Goal: Information Seeking & Learning: Learn about a topic

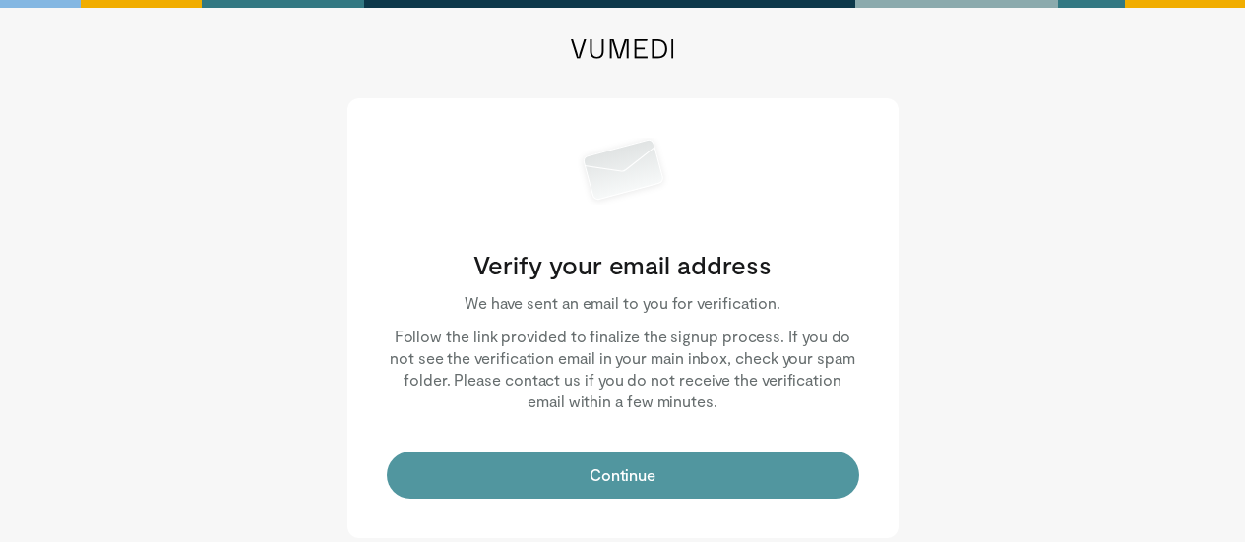
click at [584, 491] on button "Continue" at bounding box center [623, 475] width 473 height 47
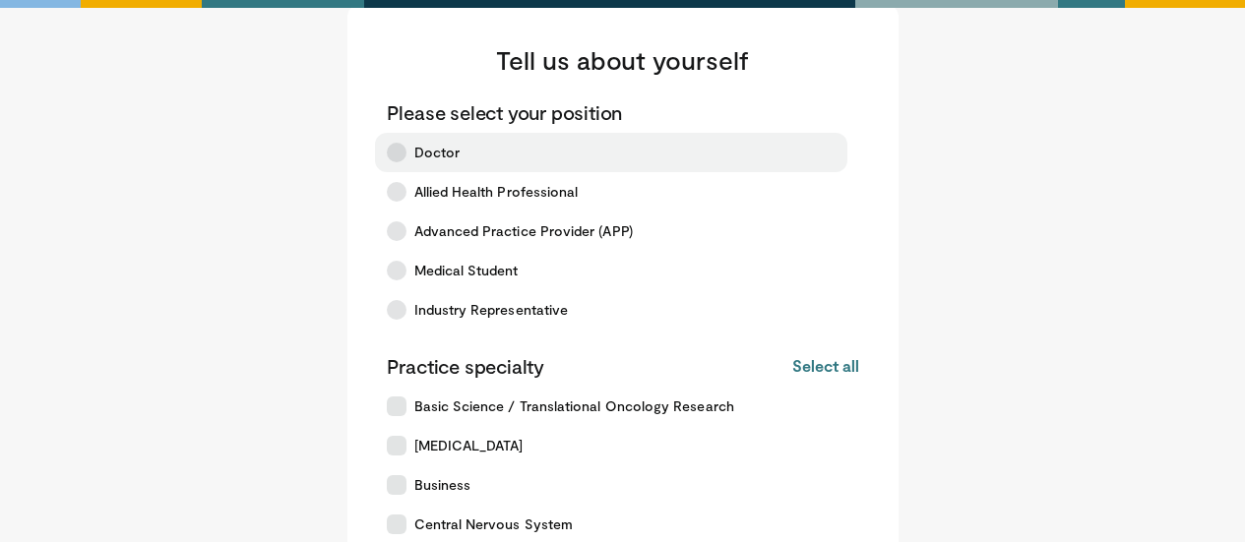
scroll to position [32, 0]
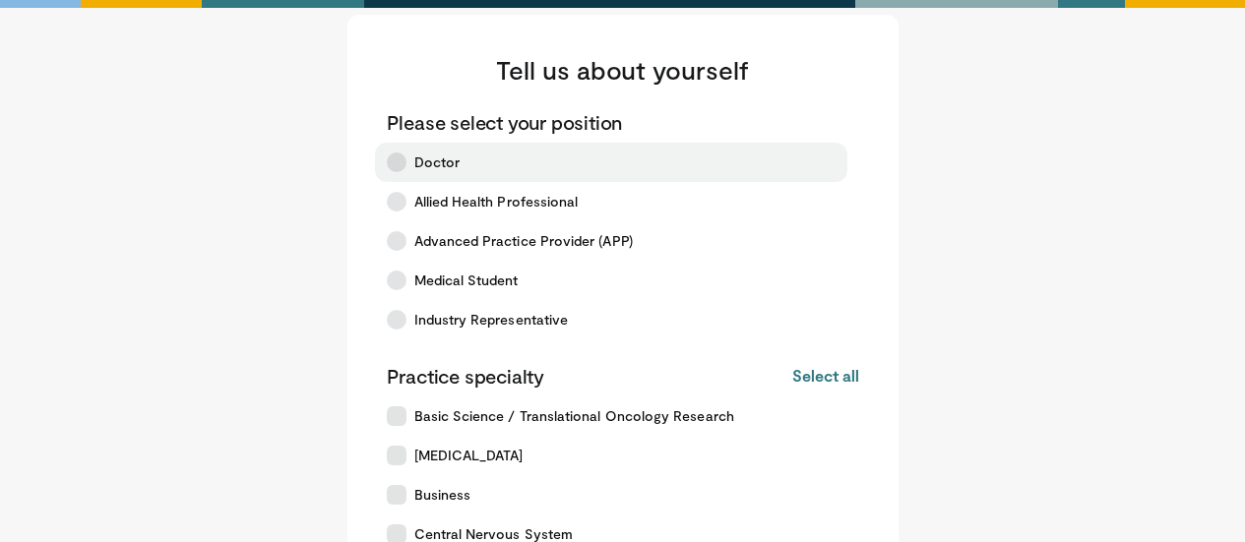
click at [394, 170] on icon at bounding box center [397, 163] width 20 height 20
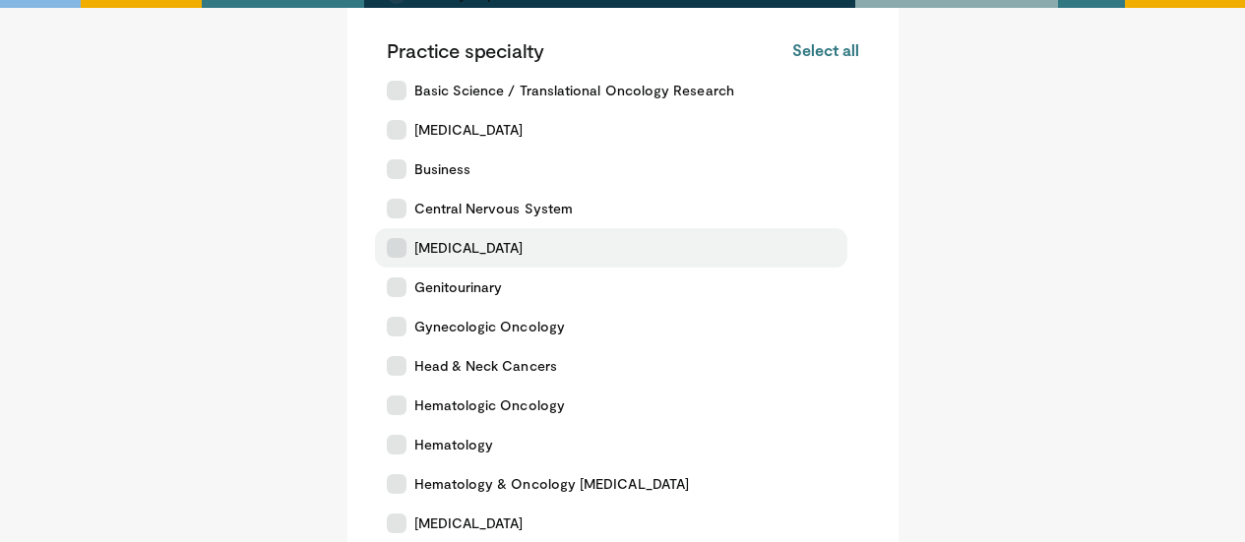
scroll to position [361, 0]
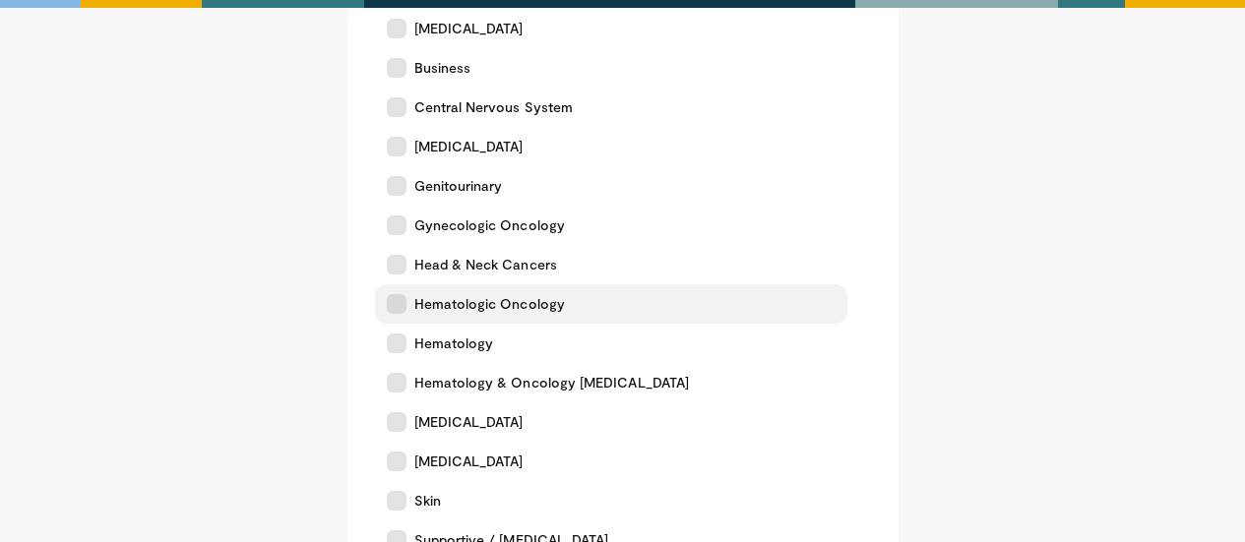
click at [407, 299] on label "Hematologic Oncology" at bounding box center [611, 304] width 473 height 39
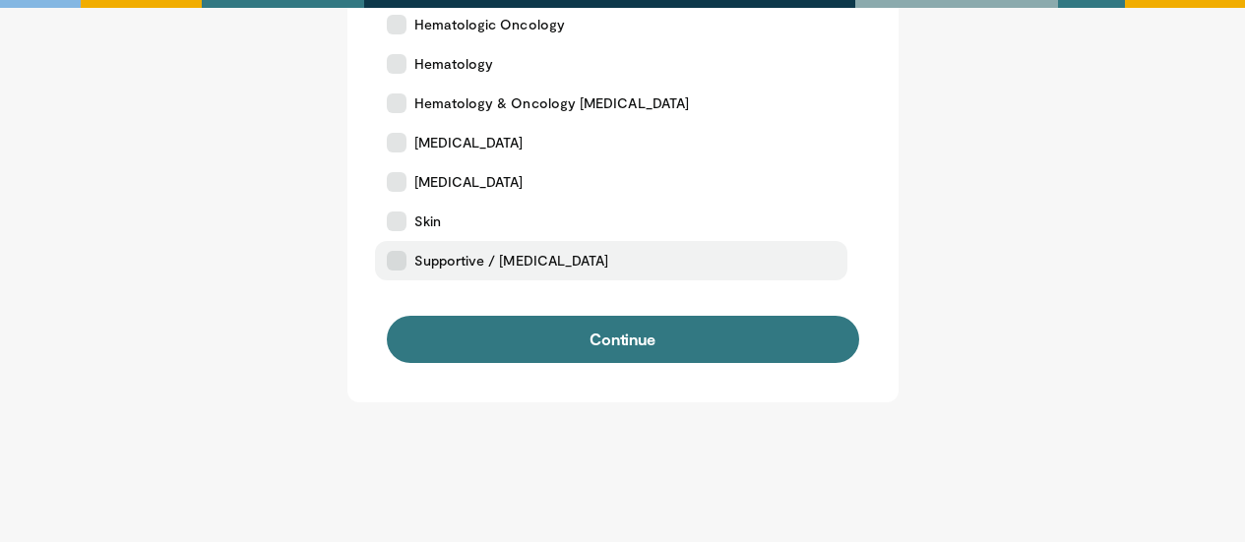
scroll to position [795, 0]
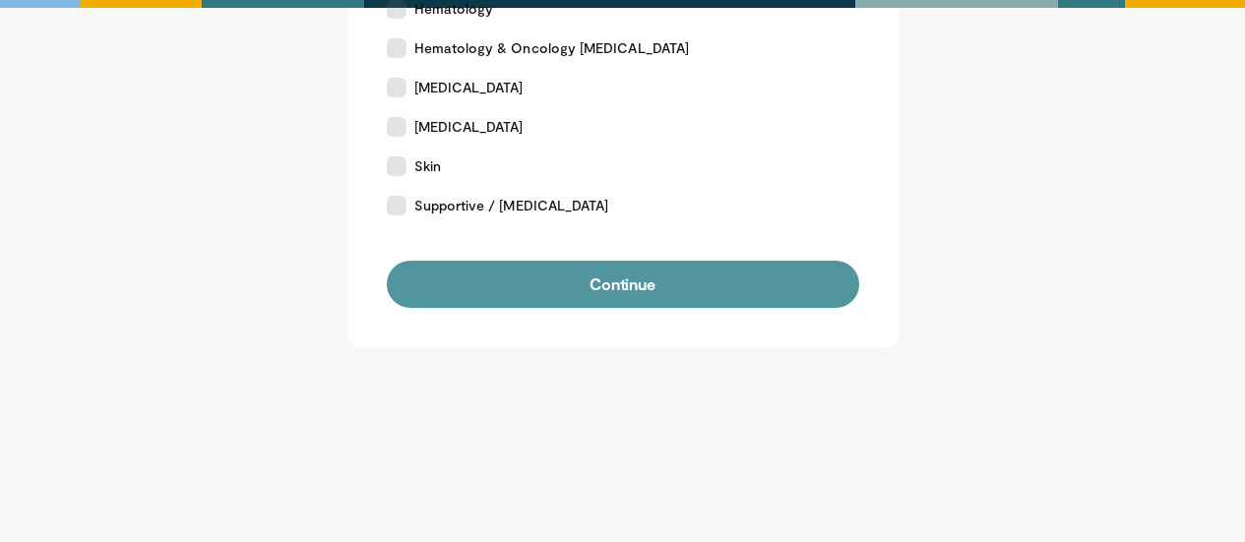
click at [698, 291] on button "Continue" at bounding box center [623, 284] width 473 height 47
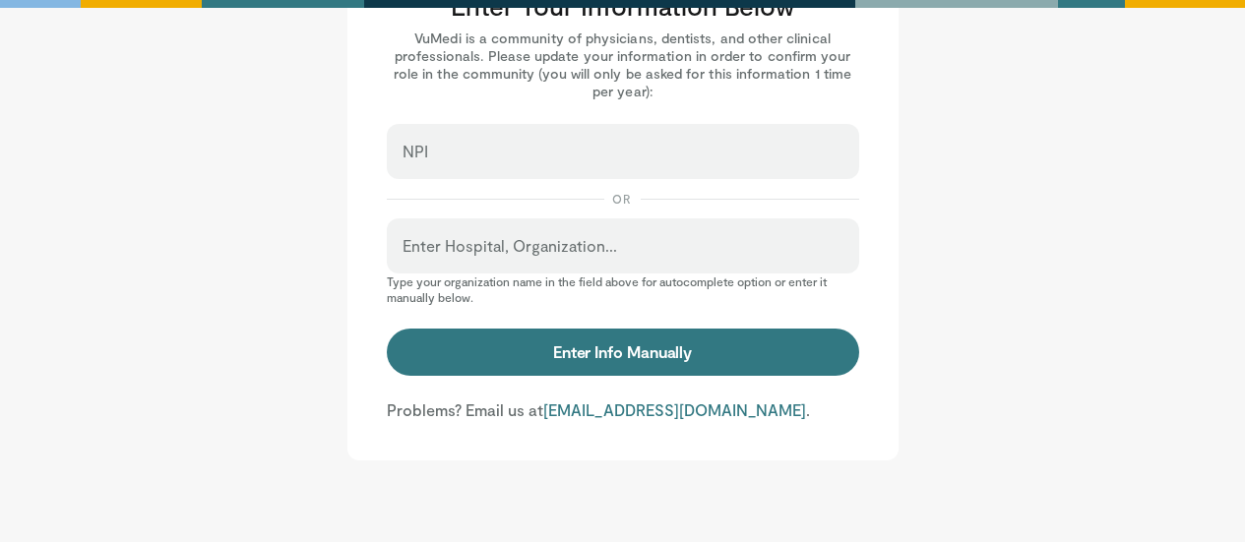
scroll to position [98, 0]
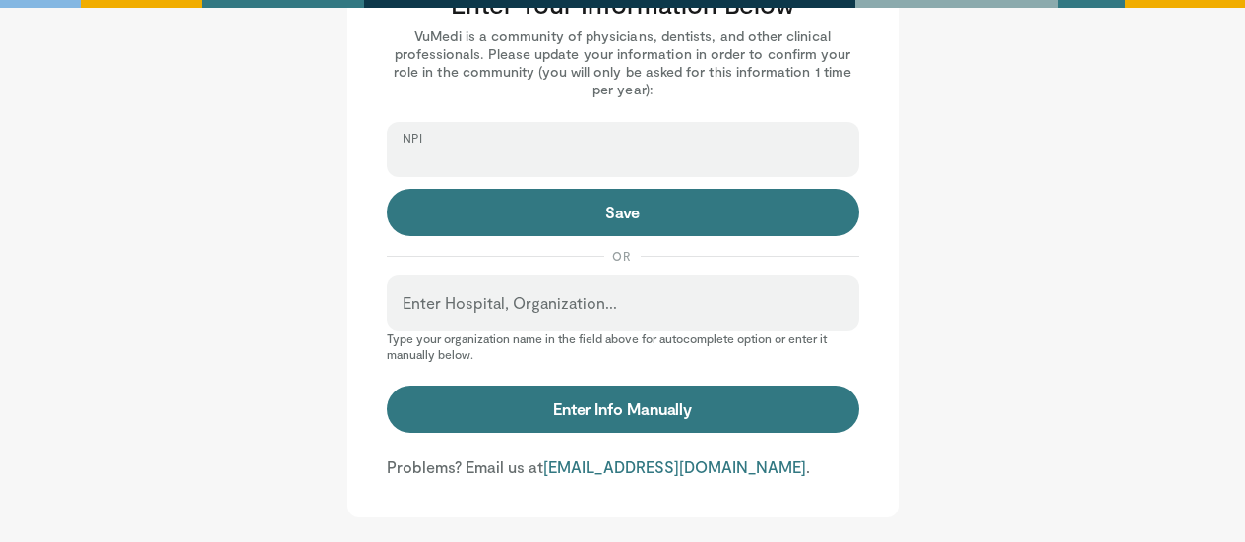
click at [495, 156] on input "NPI" at bounding box center [623, 159] width 441 height 22
click at [1109, 250] on main "Enter Your Information Below VuMedi is a community of physicians, dentists, and…" at bounding box center [623, 233] width 1122 height 569
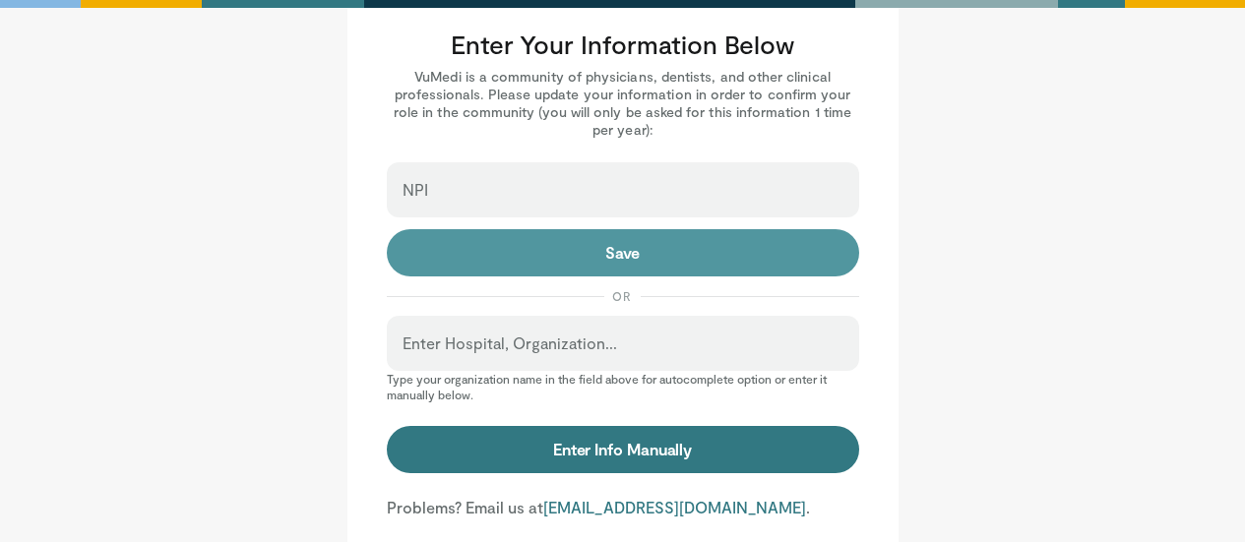
scroll to position [0, 0]
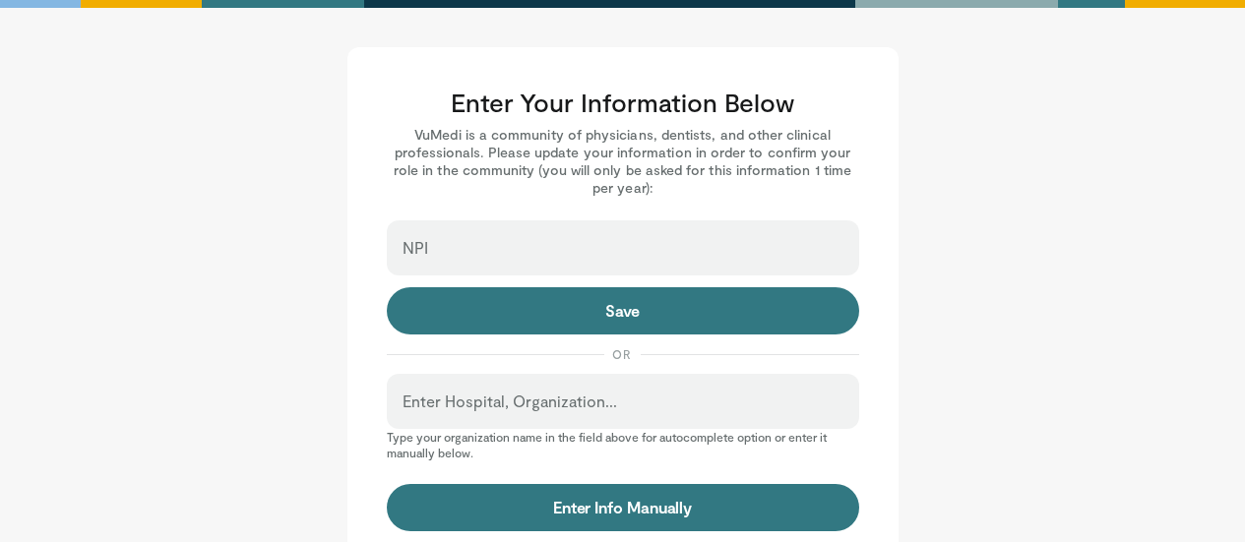
click at [465, 244] on div "NPI" at bounding box center [623, 248] width 473 height 55
click at [513, 401] on input "Enter Hospital, Organization..." at bounding box center [623, 411] width 441 height 22
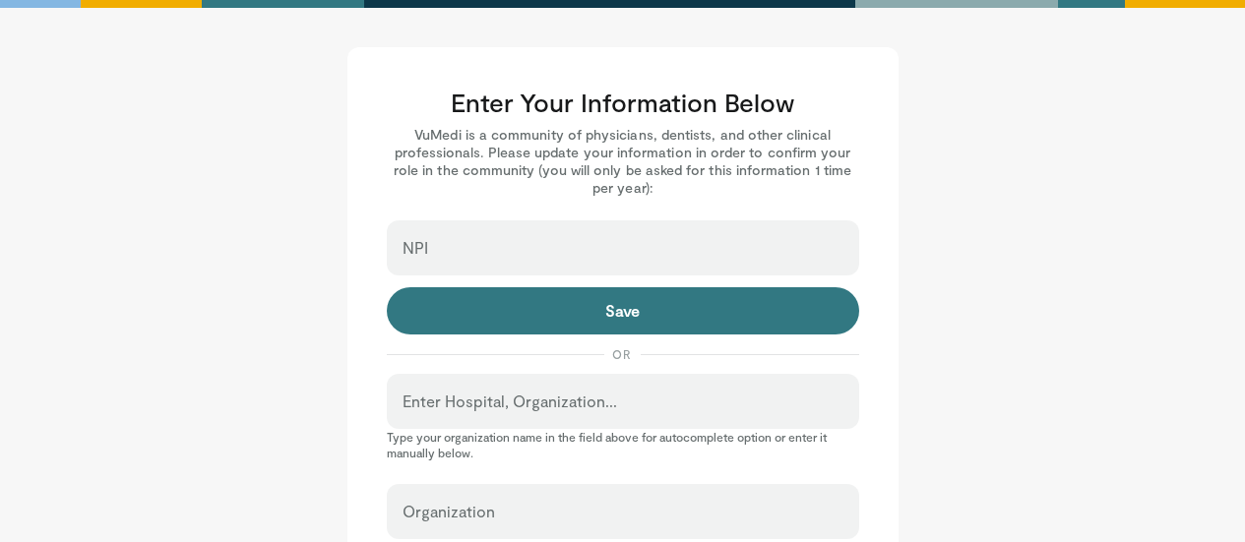
click at [520, 398] on div "Enter Hospital, Organization..." at bounding box center [623, 401] width 473 height 55
click at [549, 410] on input "Enter Hospital, Organization..." at bounding box center [623, 411] width 441 height 22
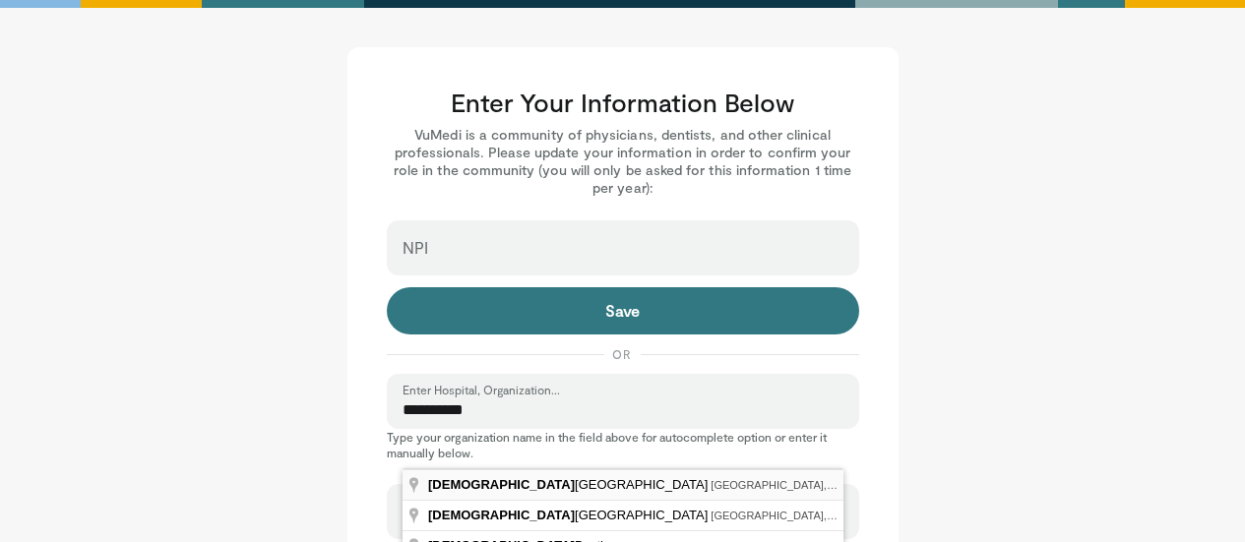
type input "**********"
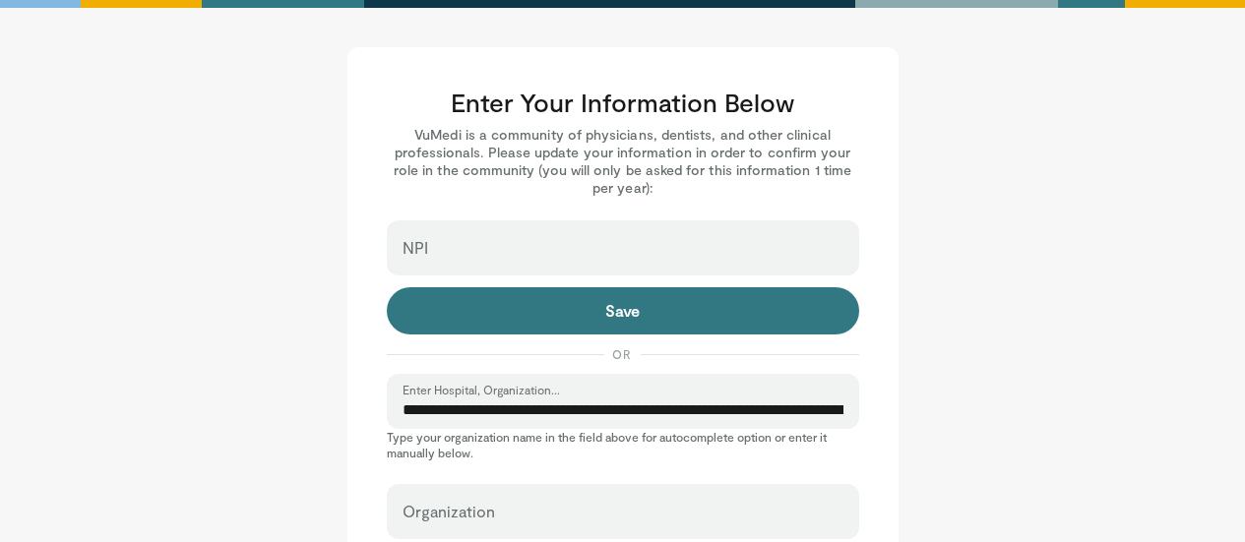
select select "**"
type input "**********"
type input "********"
type input "******"
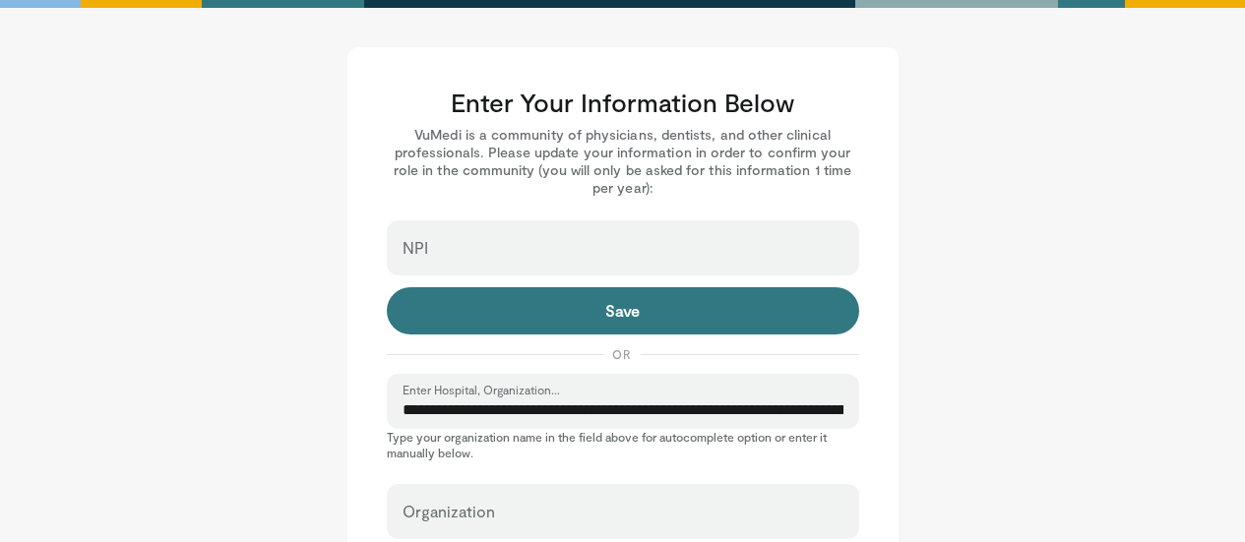
type input "******"
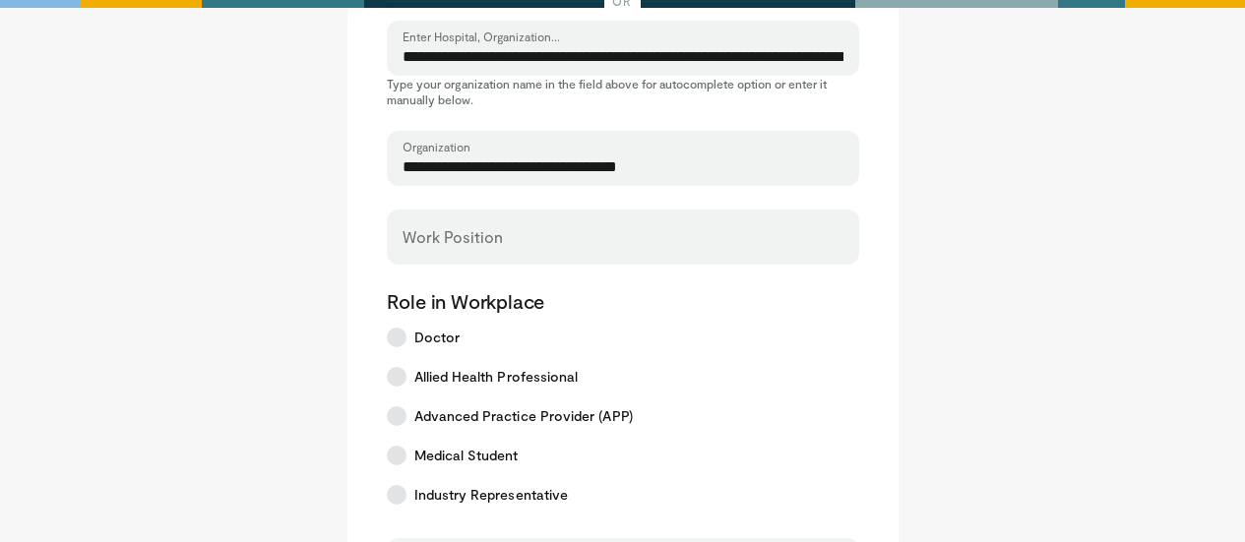
scroll to position [361, 0]
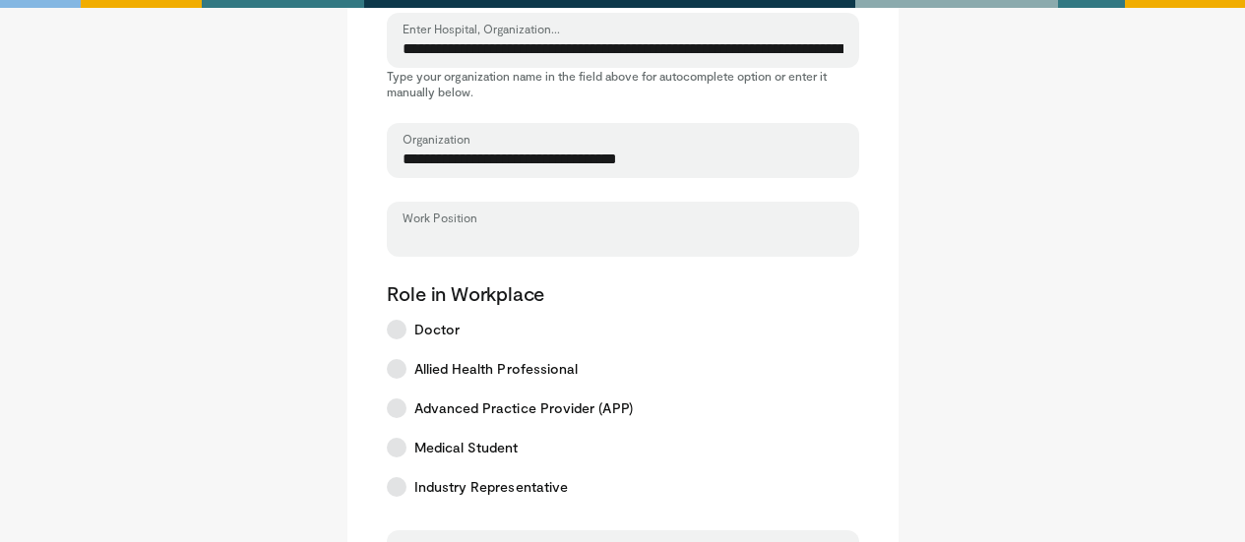
click at [487, 229] on input "Work Position" at bounding box center [623, 238] width 441 height 22
type input "**********"
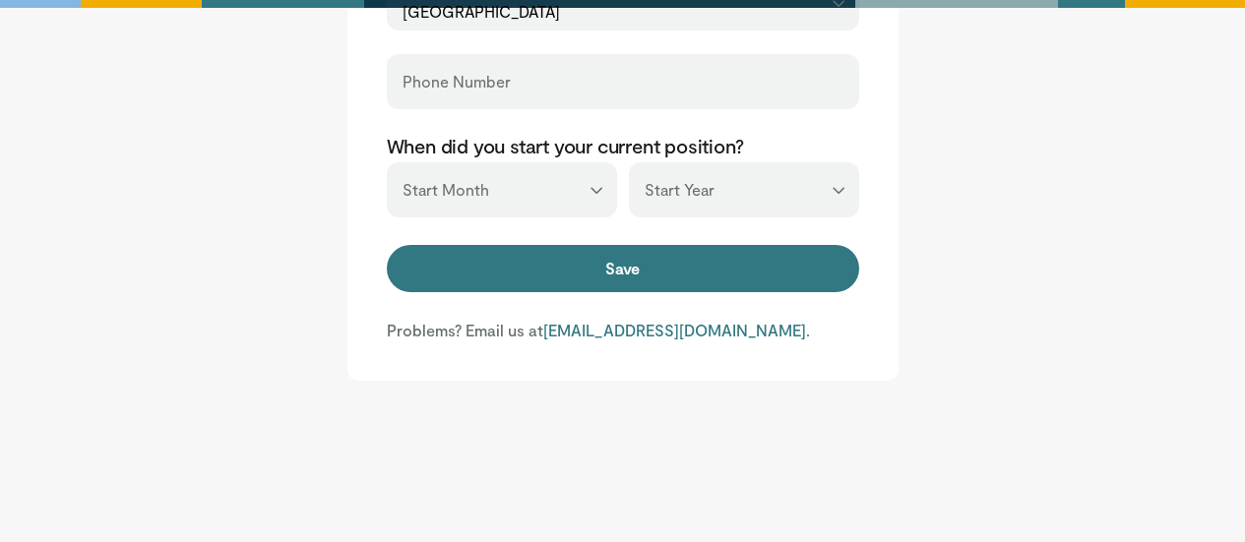
scroll to position [1149, 0]
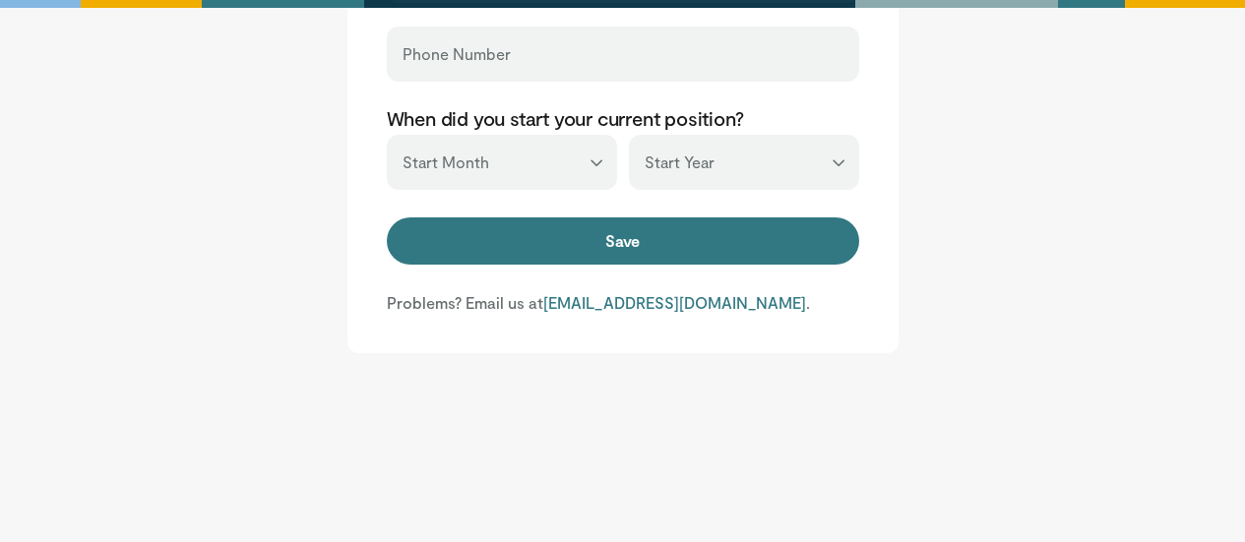
click at [501, 164] on select "*** ******* ******** ***** ***** *** **** **** ****** ********* ******* *******…" at bounding box center [502, 162] width 230 height 55
select select "*"
click at [387, 135] on select "*** ******* ******** ***** ***** *** **** **** ****** ********* ******* *******…" at bounding box center [502, 162] width 230 height 55
click at [716, 182] on select "*** **** **** **** **** **** **** **** **** **** **** **** **** **** **** **** …" at bounding box center [744, 162] width 230 height 55
click at [687, 178] on select "*** **** **** **** **** **** **** **** **** **** **** **** **** **** **** **** …" at bounding box center [744, 162] width 230 height 55
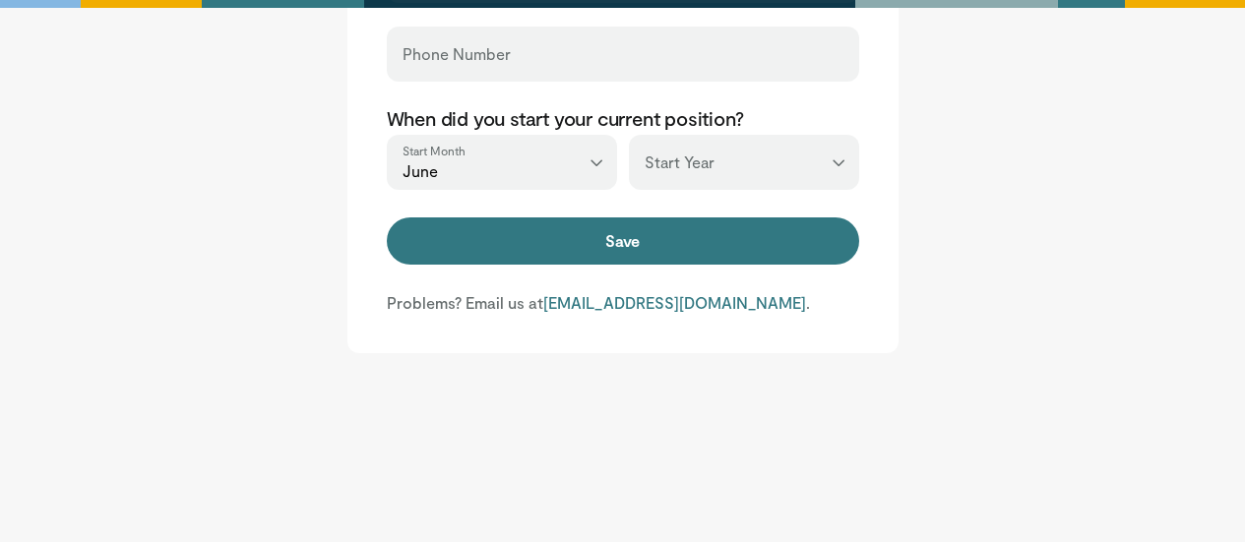
click at [691, 163] on select "*** **** **** **** **** **** **** **** **** **** **** **** **** **** **** **** …" at bounding box center [744, 162] width 230 height 55
select select "****"
click at [629, 135] on select "*** **** **** **** **** **** **** **** **** **** **** **** **** **** **** **** …" at bounding box center [744, 162] width 230 height 55
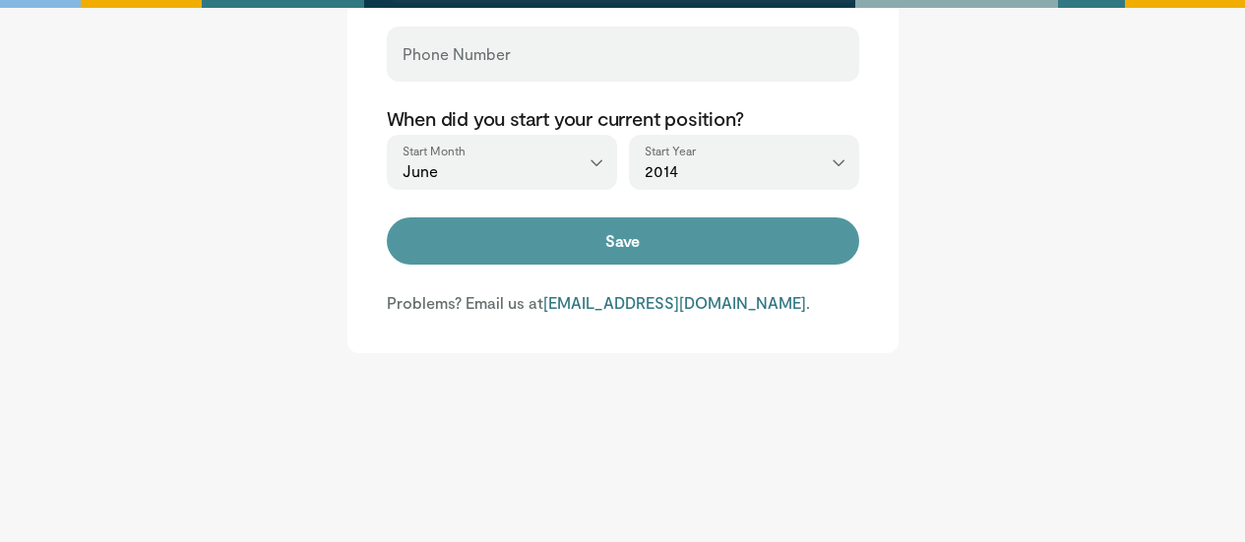
click at [659, 257] on button "Save" at bounding box center [623, 241] width 473 height 47
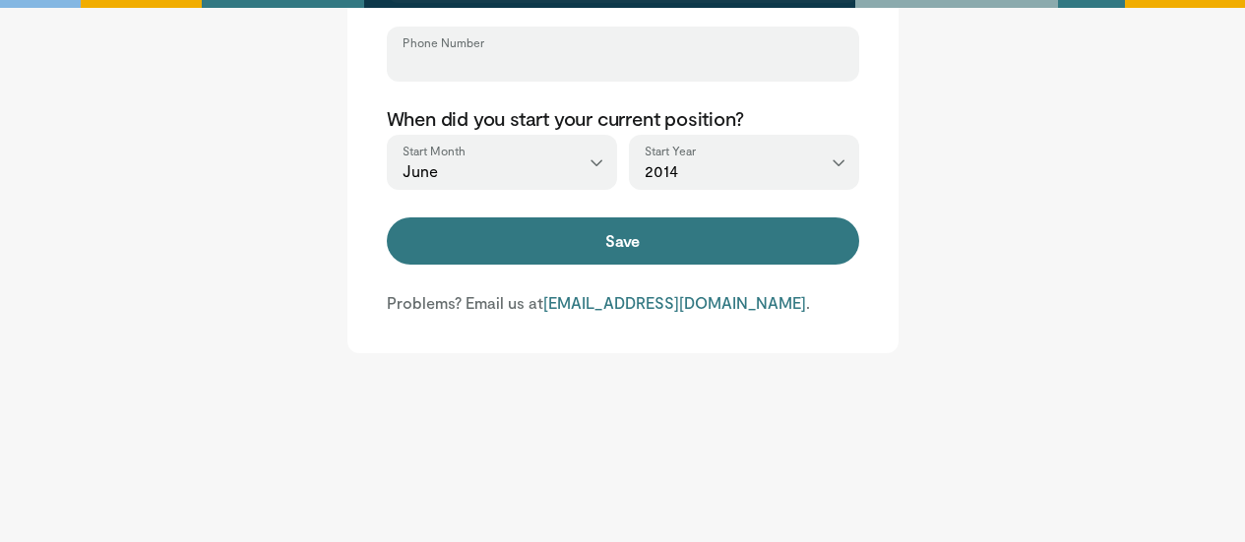
click at [565, 55] on input "Phone Number" at bounding box center [623, 63] width 441 height 22
type input "**********"
type input "**"
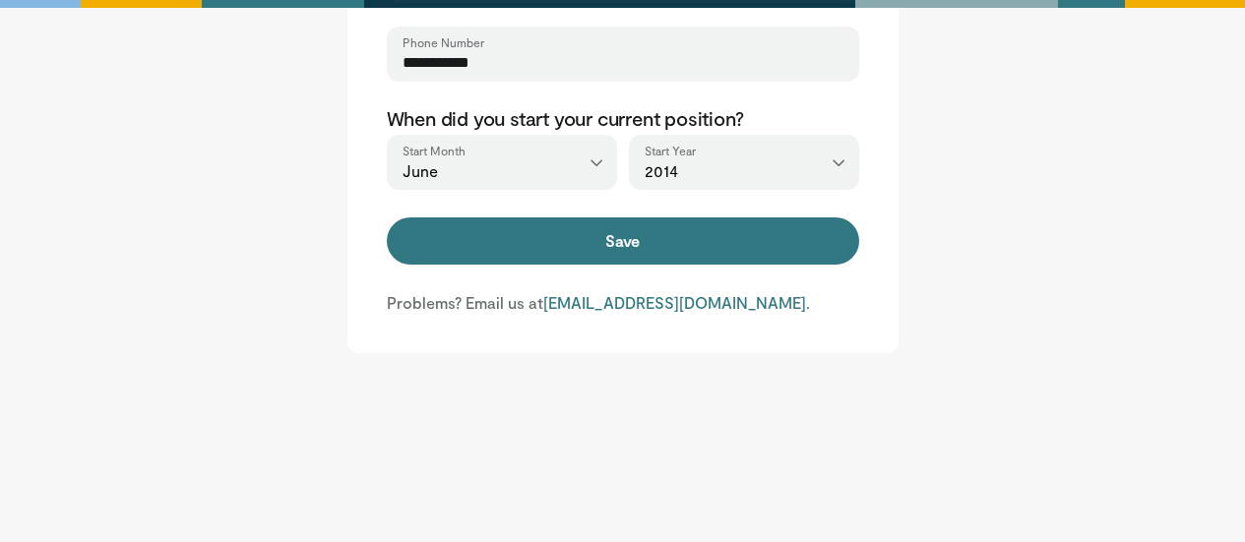
click at [411, 63] on input "**********" at bounding box center [623, 63] width 441 height 22
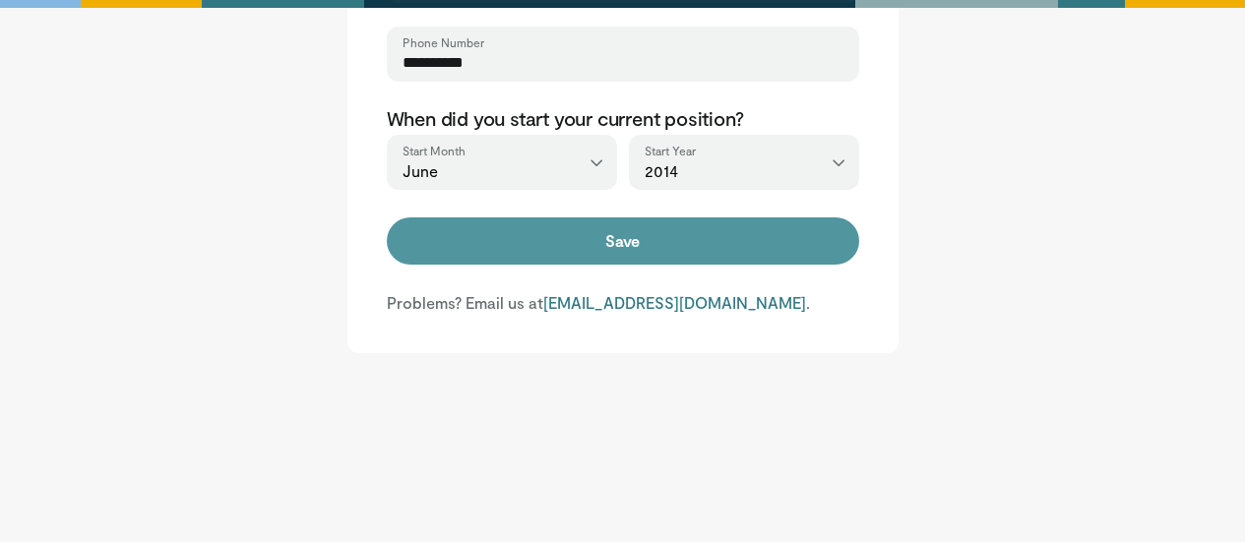
type input "**********"
click at [613, 253] on button "Save" at bounding box center [623, 241] width 473 height 47
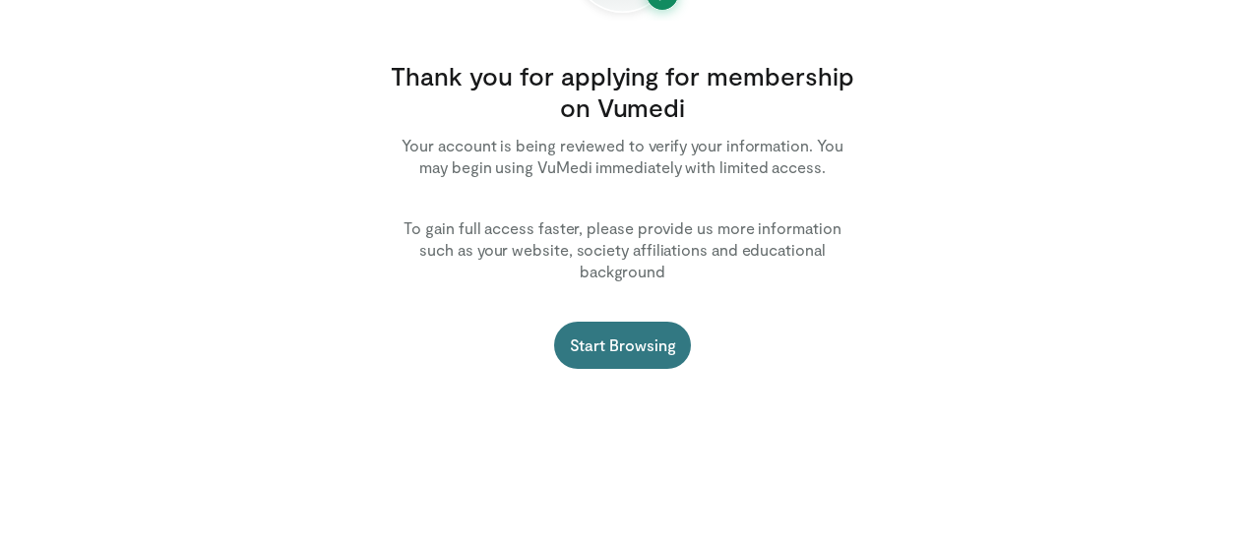
scroll to position [263, 0]
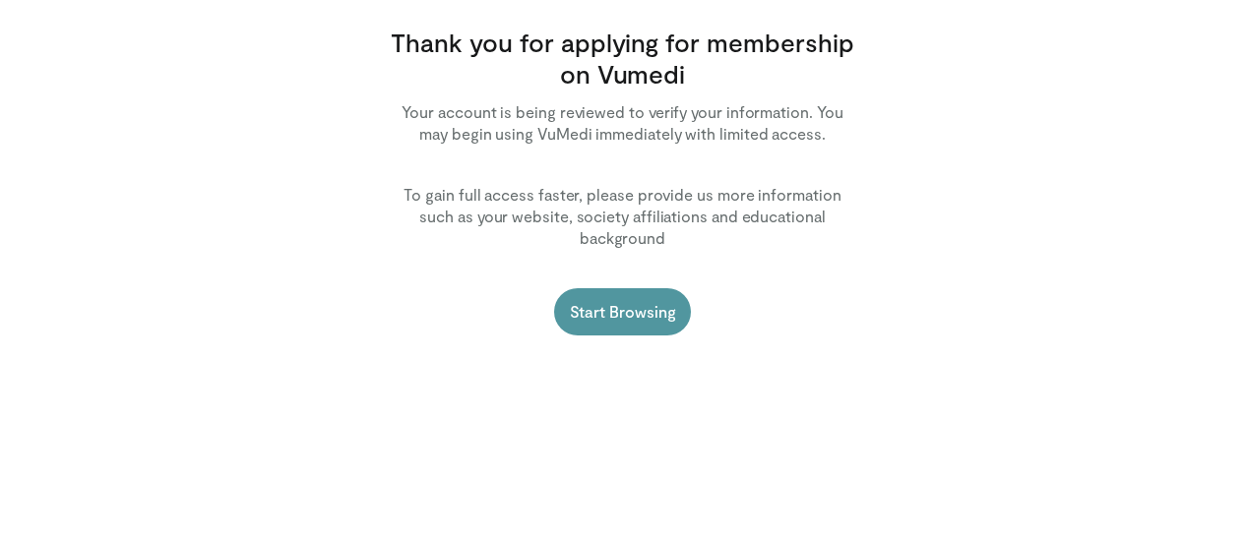
click at [639, 288] on link "Start Browsing" at bounding box center [623, 311] width 138 height 47
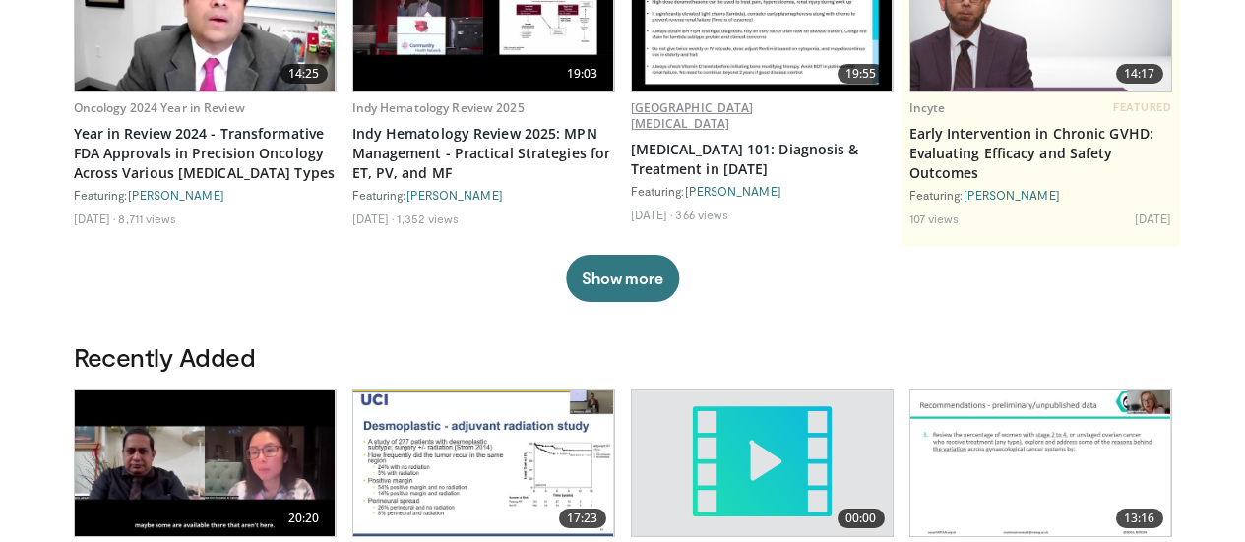
scroll to position [164, 0]
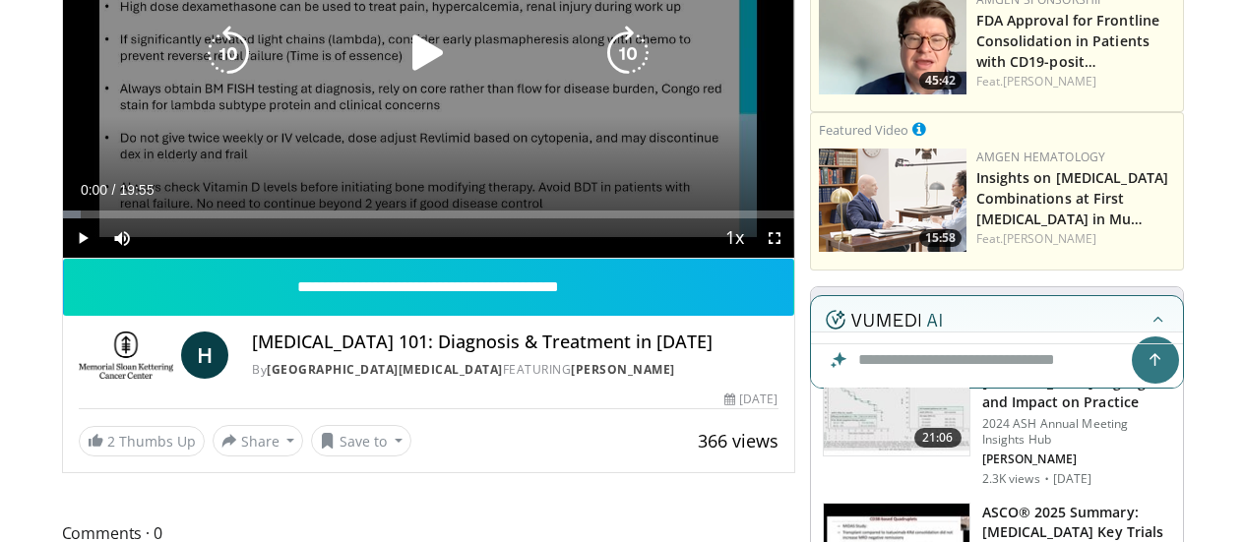
scroll to position [263, 0]
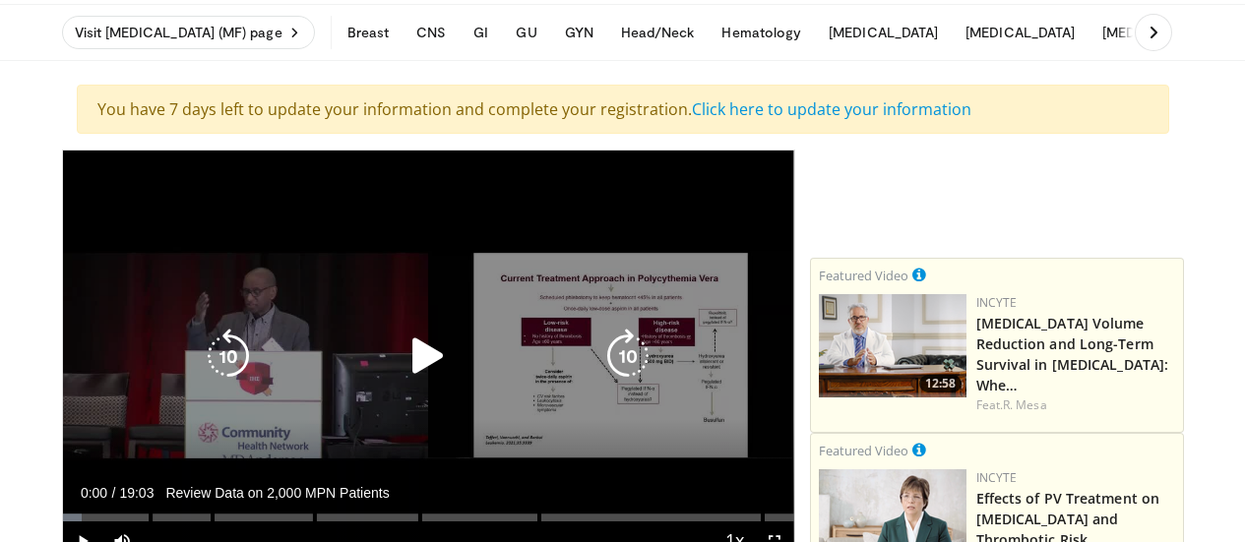
scroll to position [66, 0]
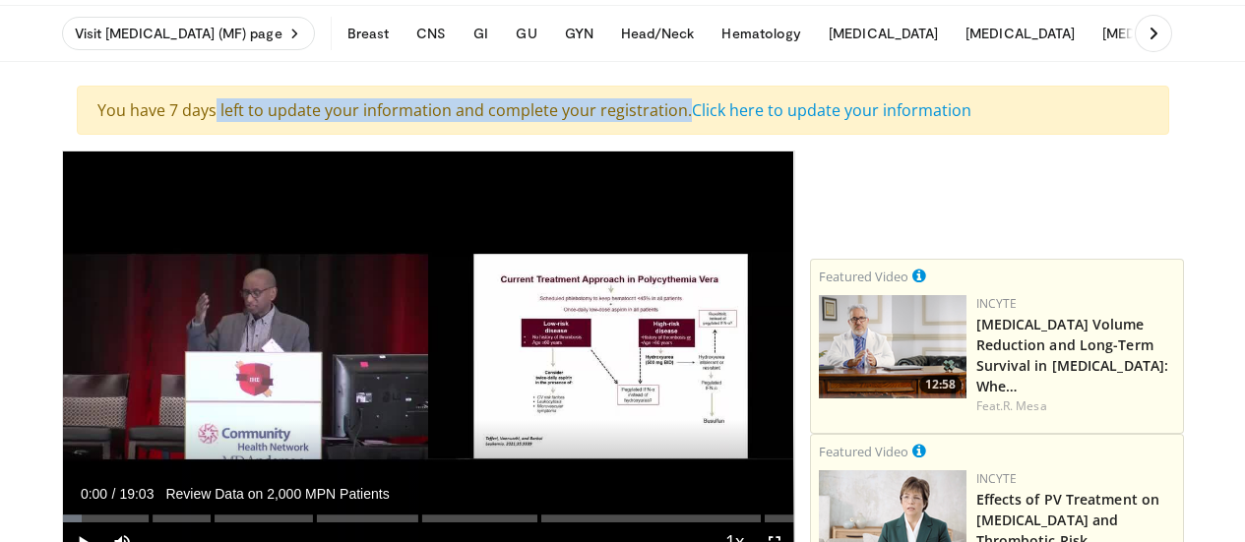
drag, startPoint x: 125, startPoint y: 114, endPoint x: 748, endPoint y: 124, distance: 623.3
click at [602, 121] on div "You have 7 days left to update your information and complete your registration.…" at bounding box center [623, 110] width 1093 height 49
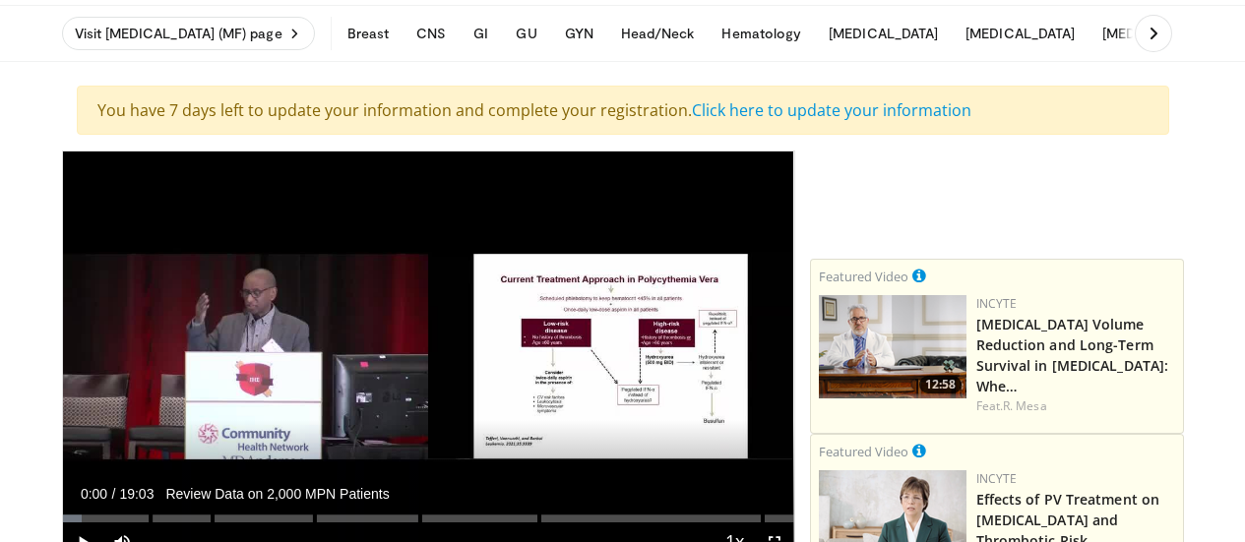
click at [762, 124] on div "You have 7 days left to update your information and complete your registration.…" at bounding box center [623, 110] width 1093 height 49
click at [771, 114] on link "Click here to update your information" at bounding box center [832, 110] width 280 height 22
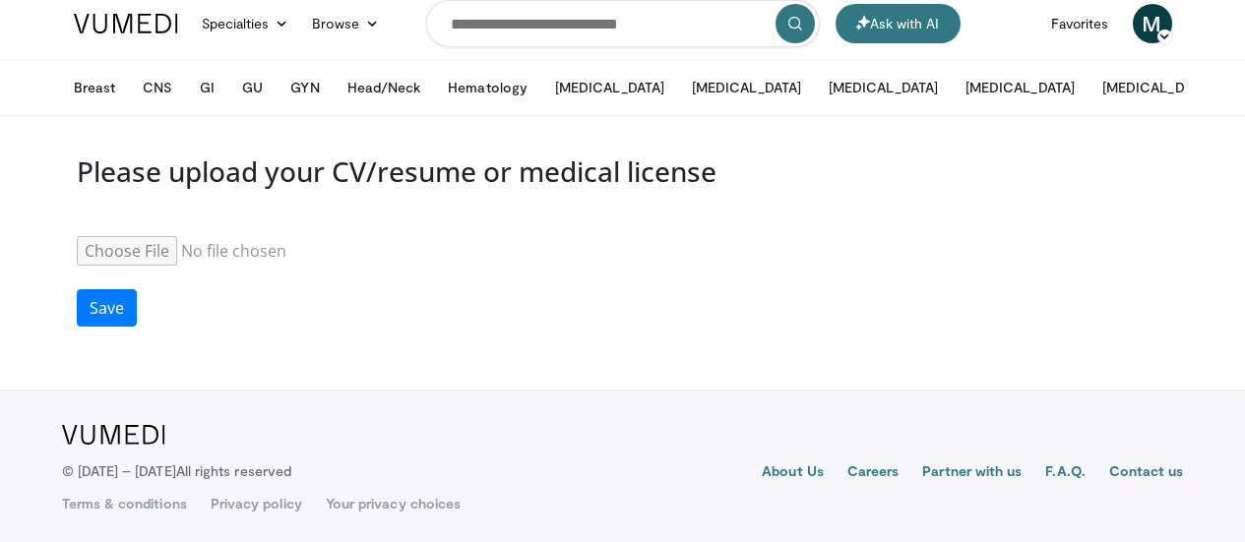
scroll to position [15, 0]
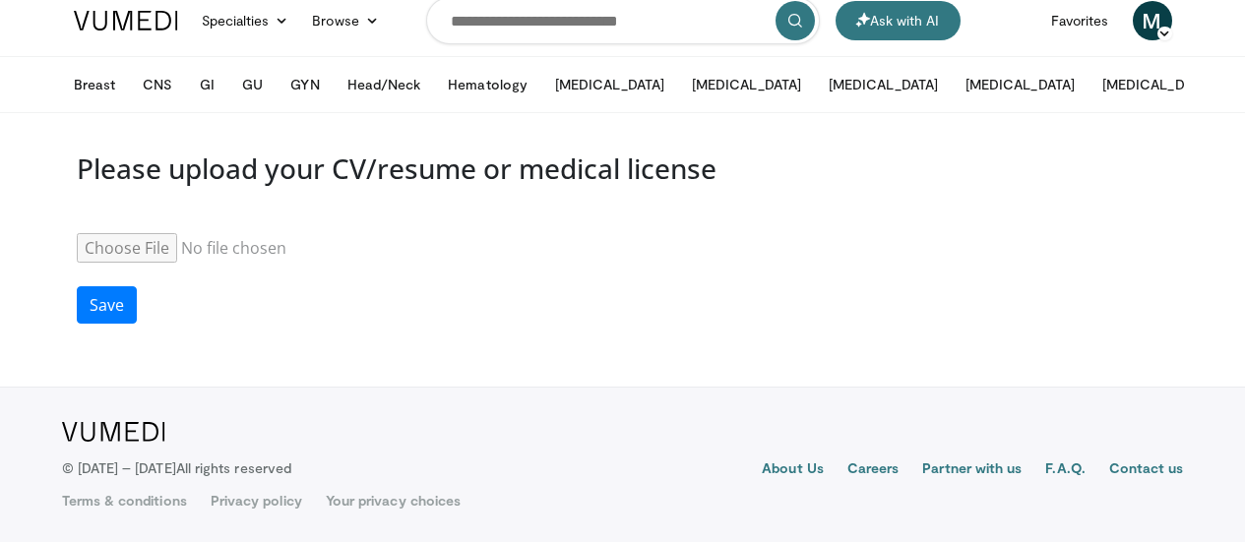
click at [77, 250] on input "Resume" at bounding box center [227, 248] width 301 height 30
type input "**********"
click at [77, 310] on button "Save" at bounding box center [107, 305] width 60 height 37
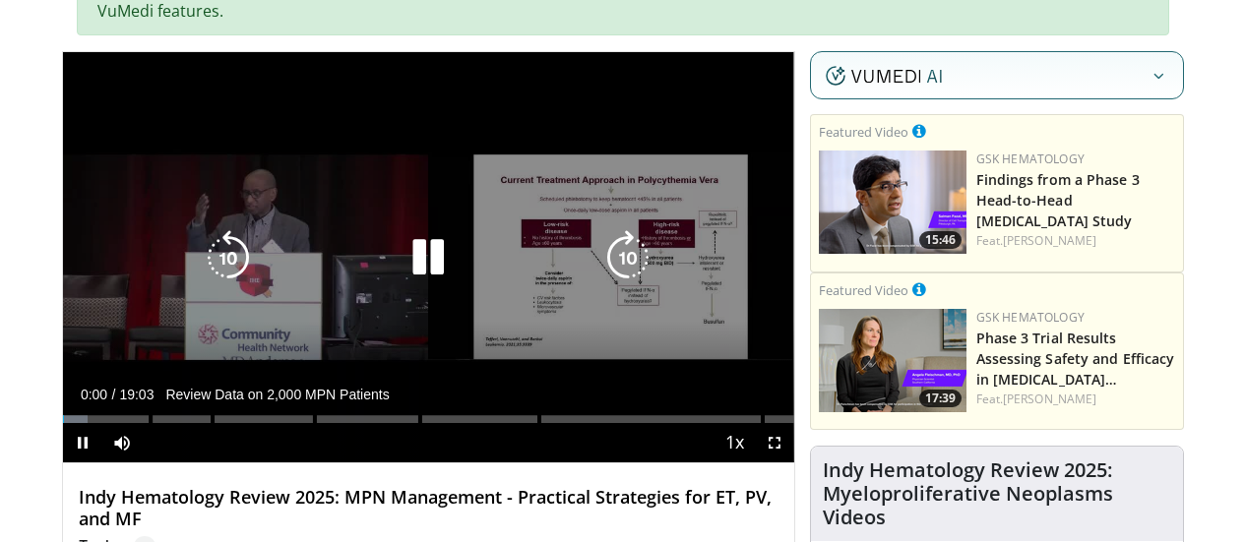
scroll to position [197, 0]
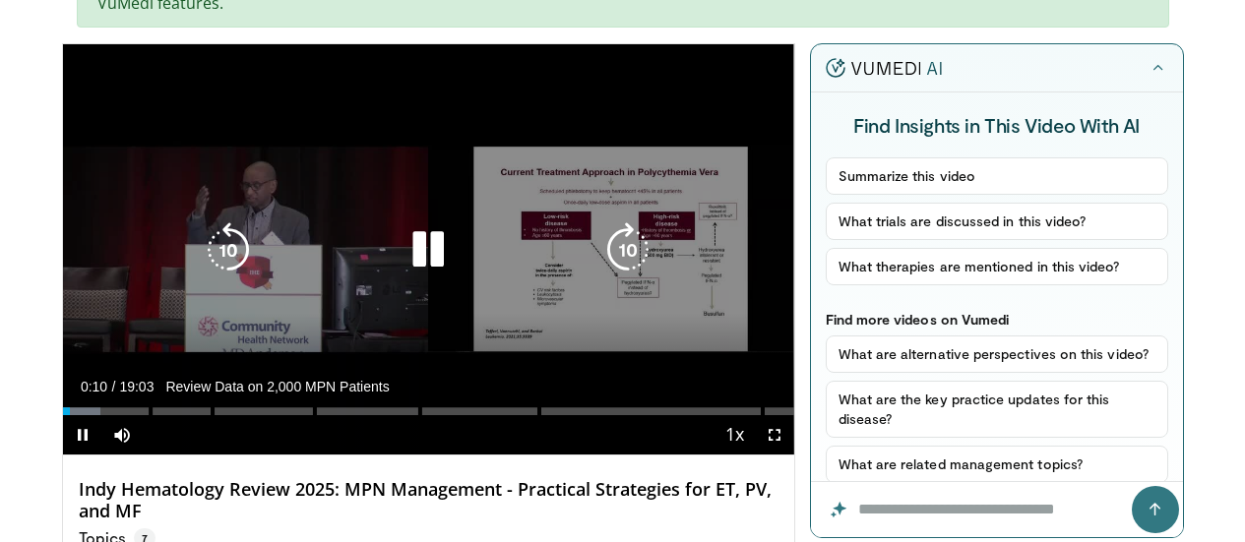
click at [410, 248] on icon "Video Player" at bounding box center [428, 250] width 55 height 55
click at [402, 246] on icon "Video Player" at bounding box center [428, 250] width 55 height 55
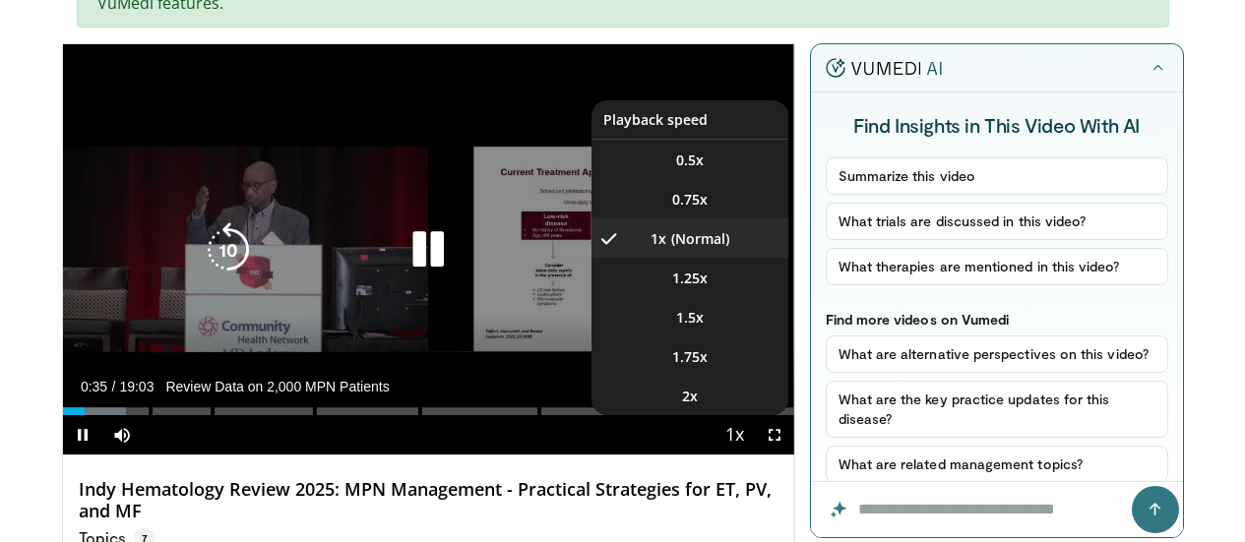
click at [749, 450] on span "Video Player" at bounding box center [736, 435] width 28 height 39
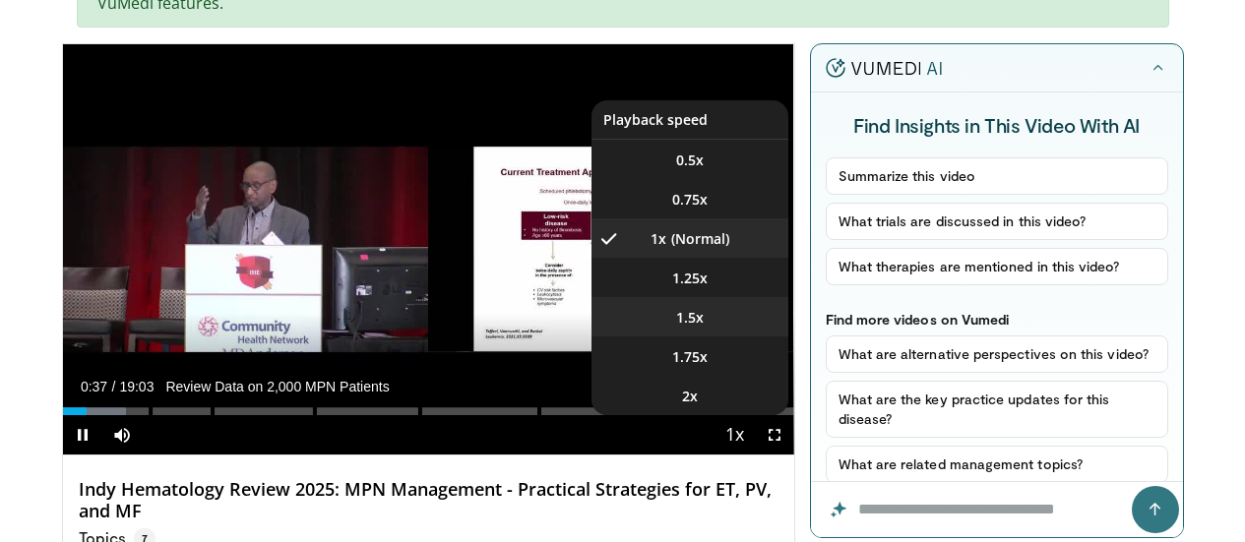
click at [704, 328] on span "1.5x" at bounding box center [690, 318] width 28 height 20
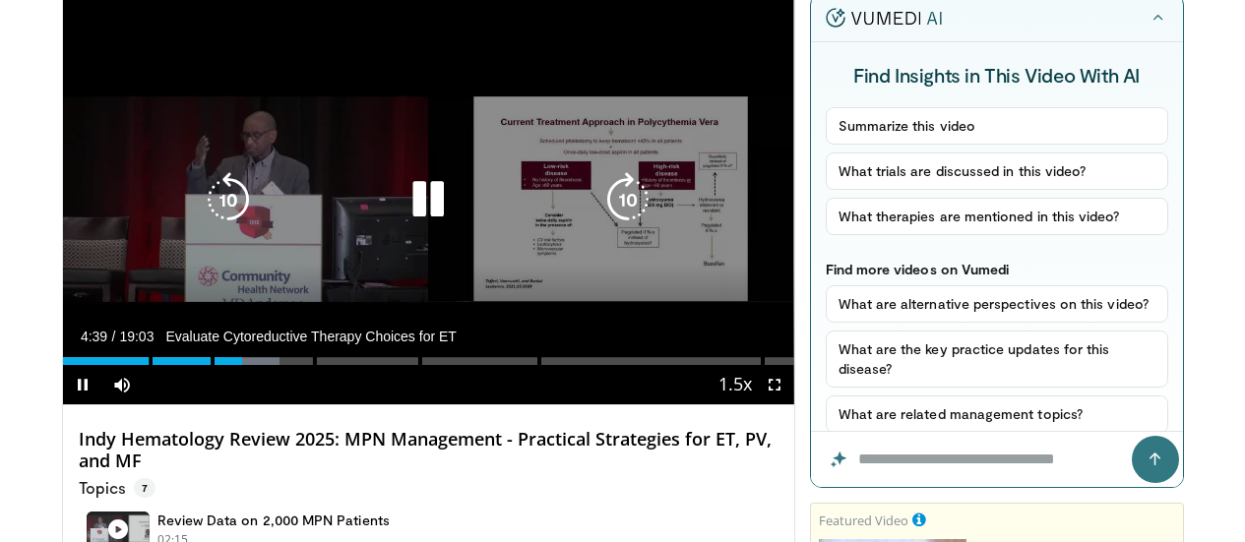
scroll to position [229, 0]
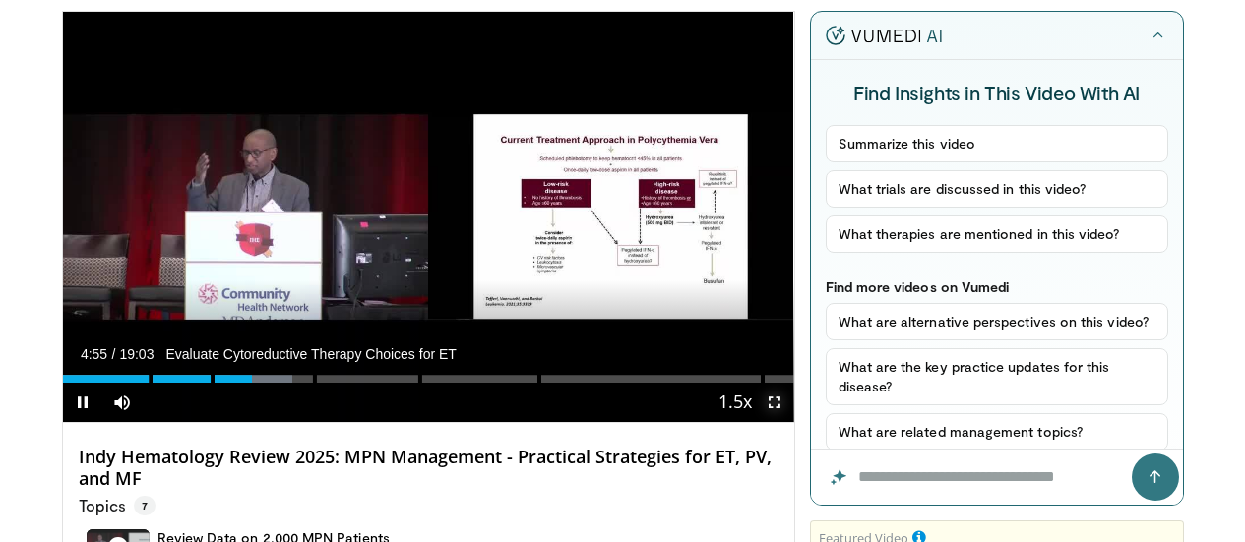
click at [790, 414] on span "Video Player" at bounding box center [774, 402] width 39 height 39
click at [790, 415] on span "Video Player" at bounding box center [774, 402] width 39 height 39
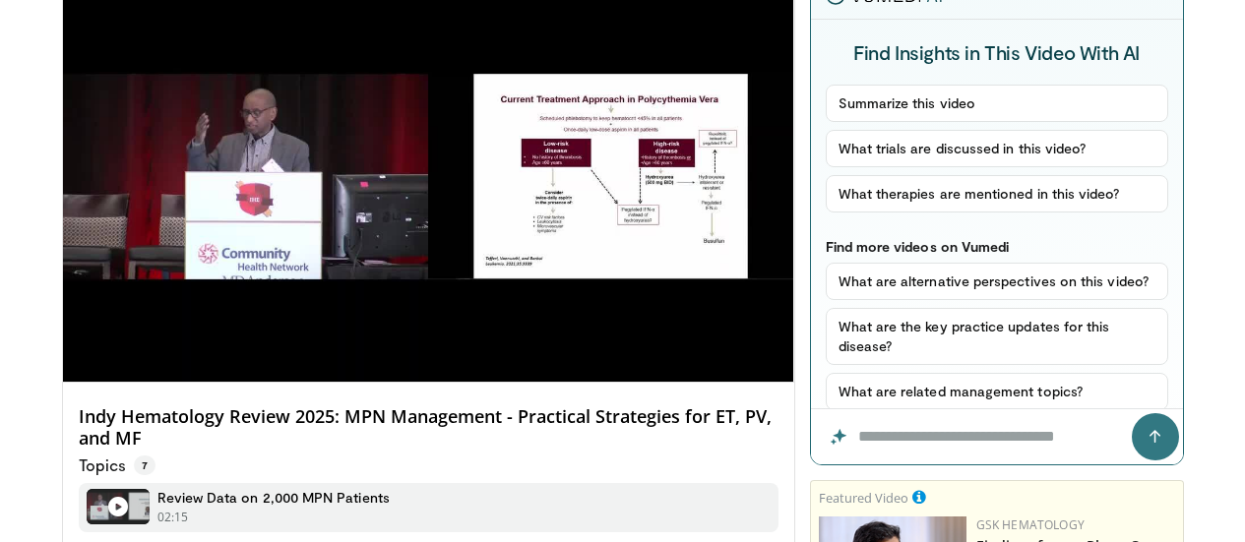
scroll to position [263, 0]
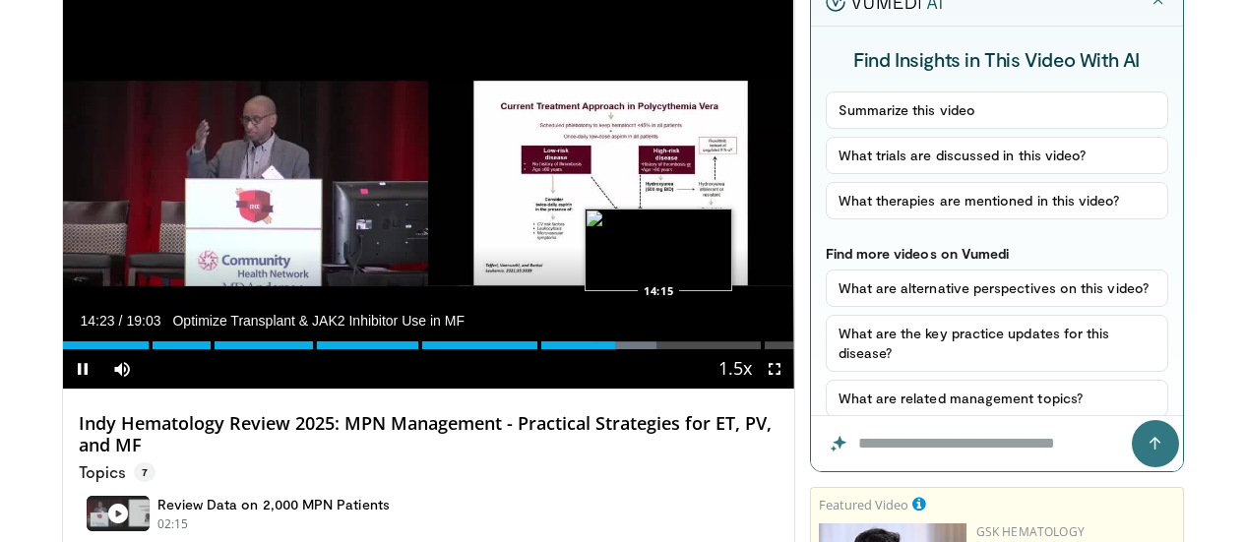
click at [609, 350] on div "14:23" at bounding box center [339, 346] width 552 height 8
click at [602, 350] on div "14:17" at bounding box center [337, 346] width 548 height 8
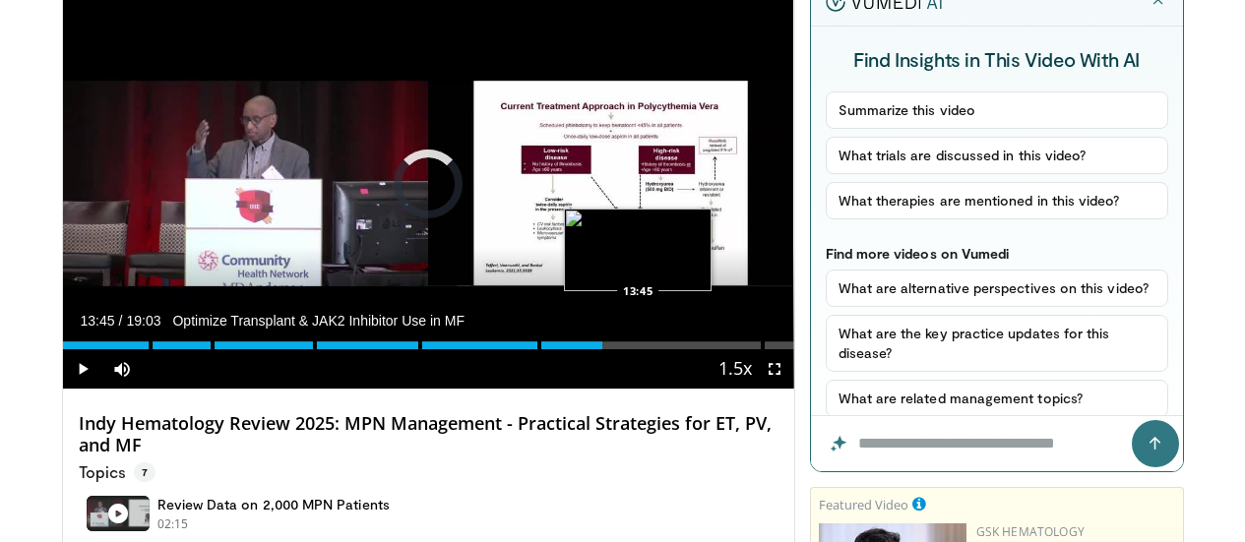
click at [589, 350] on div "14:04" at bounding box center [333, 346] width 541 height 8
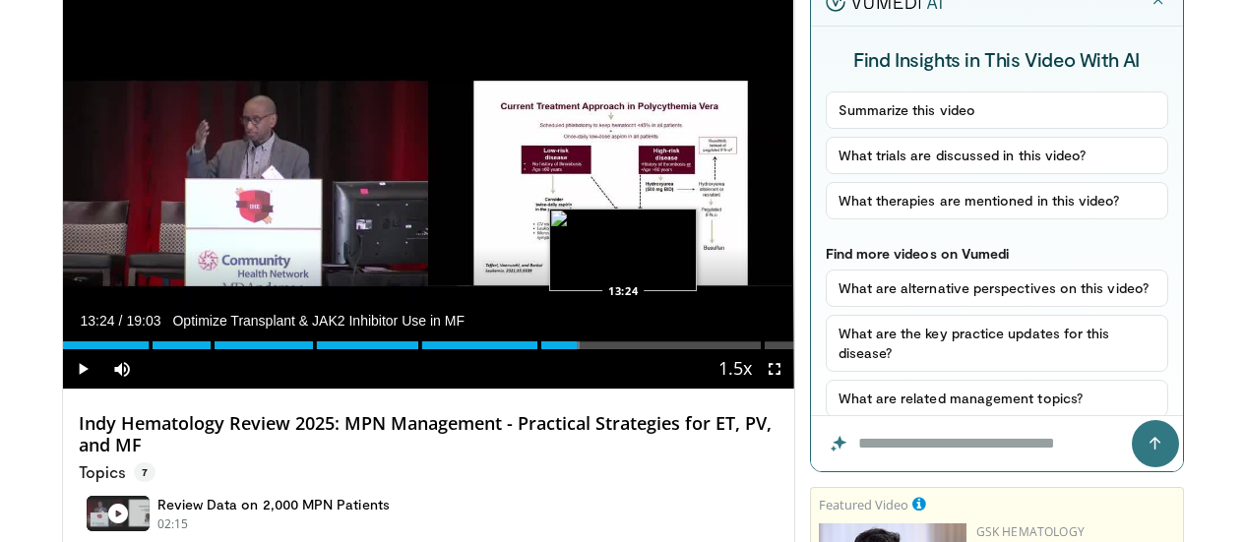
click at [574, 350] on div "Loaded : 70.75% 13:49 13:24" at bounding box center [429, 340] width 732 height 19
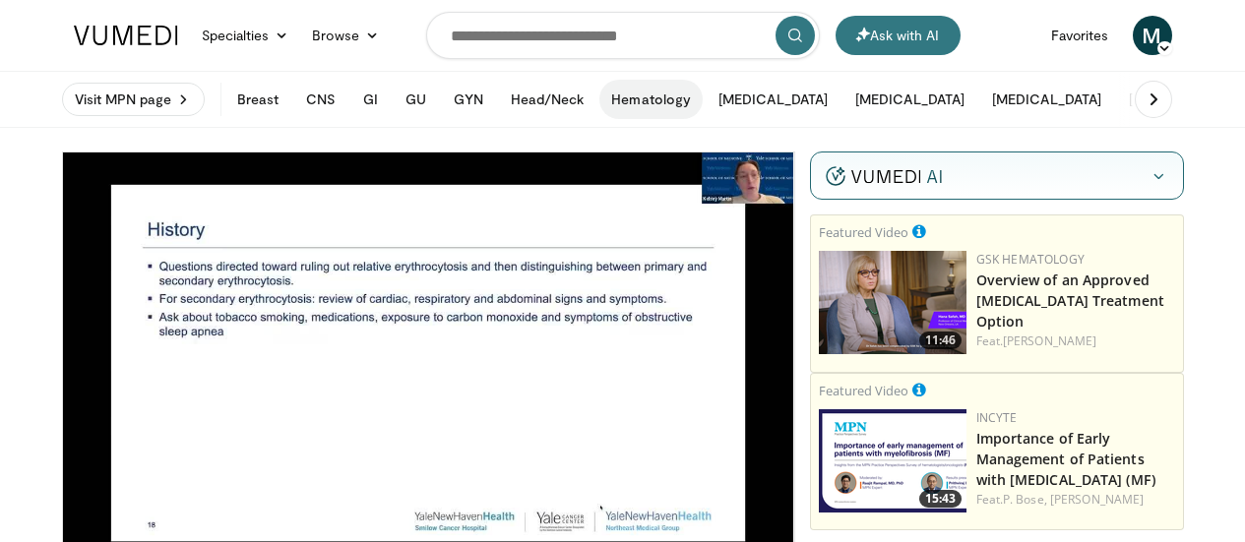
click at [600, 101] on button "Hematology" at bounding box center [651, 99] width 103 height 39
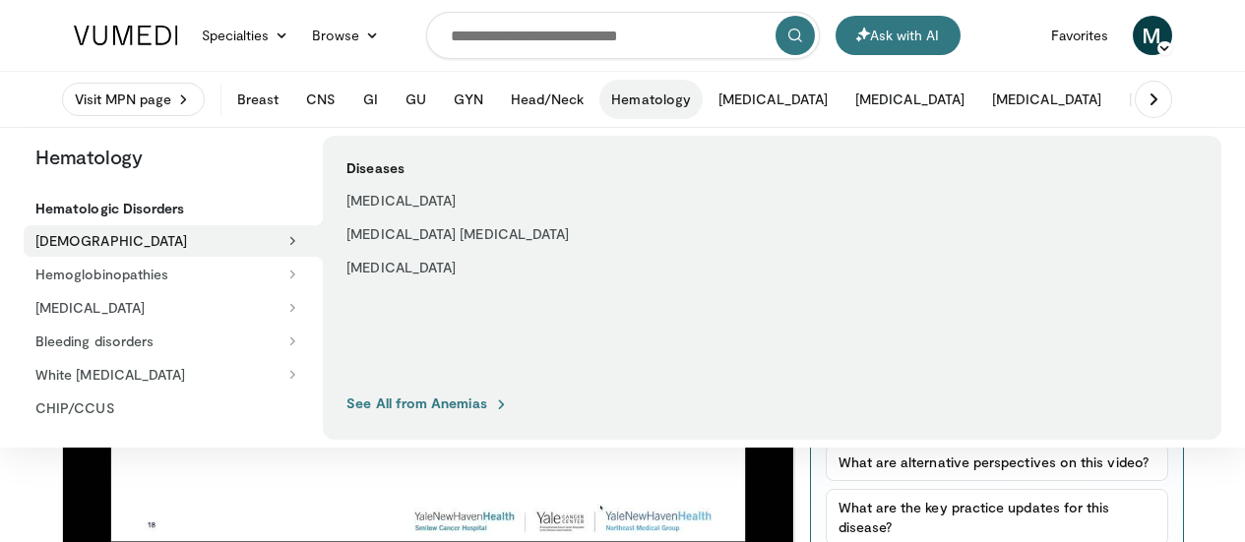
click at [93, 211] on h5 "Hematologic Disorders" at bounding box center [178, 209] width 287 height 18
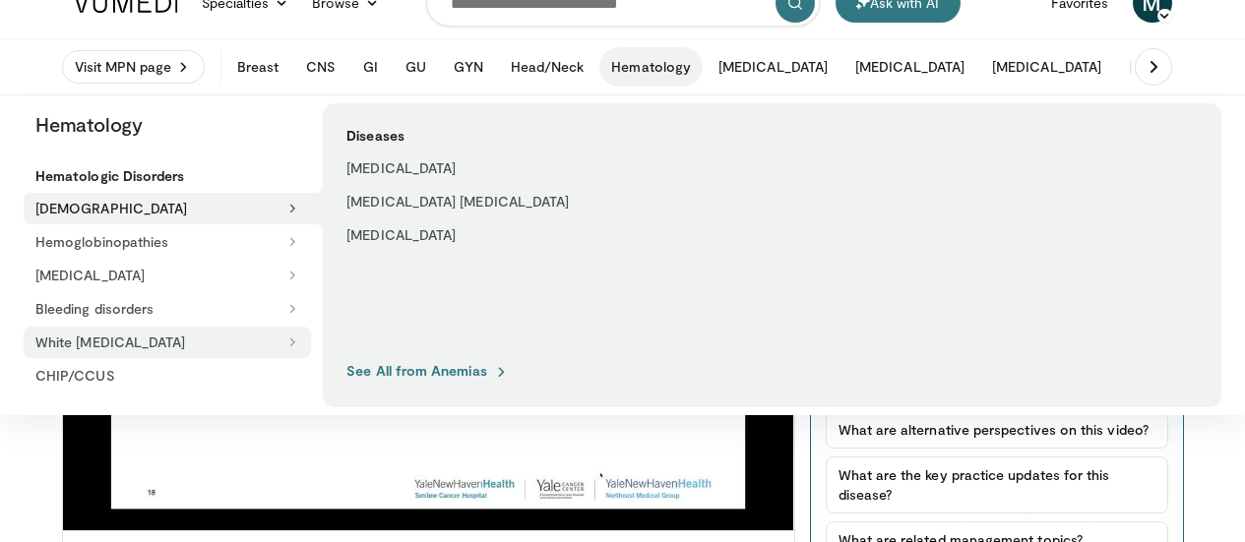
click at [293, 347] on icon at bounding box center [293, 343] width 14 height 14
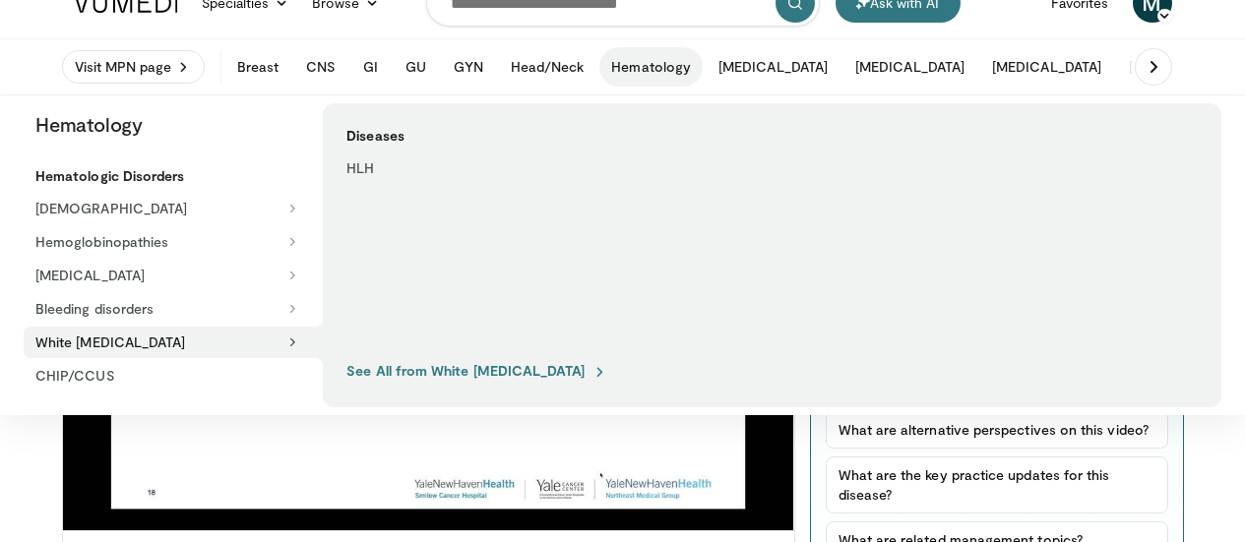
scroll to position [0, 0]
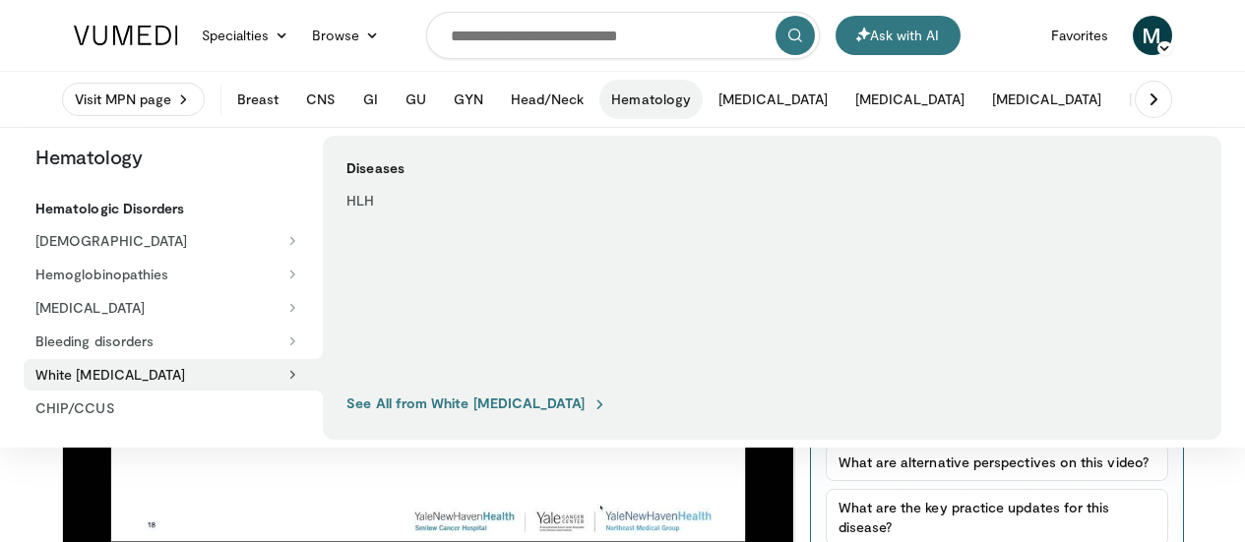
click at [626, 105] on button "Hematology" at bounding box center [651, 99] width 103 height 39
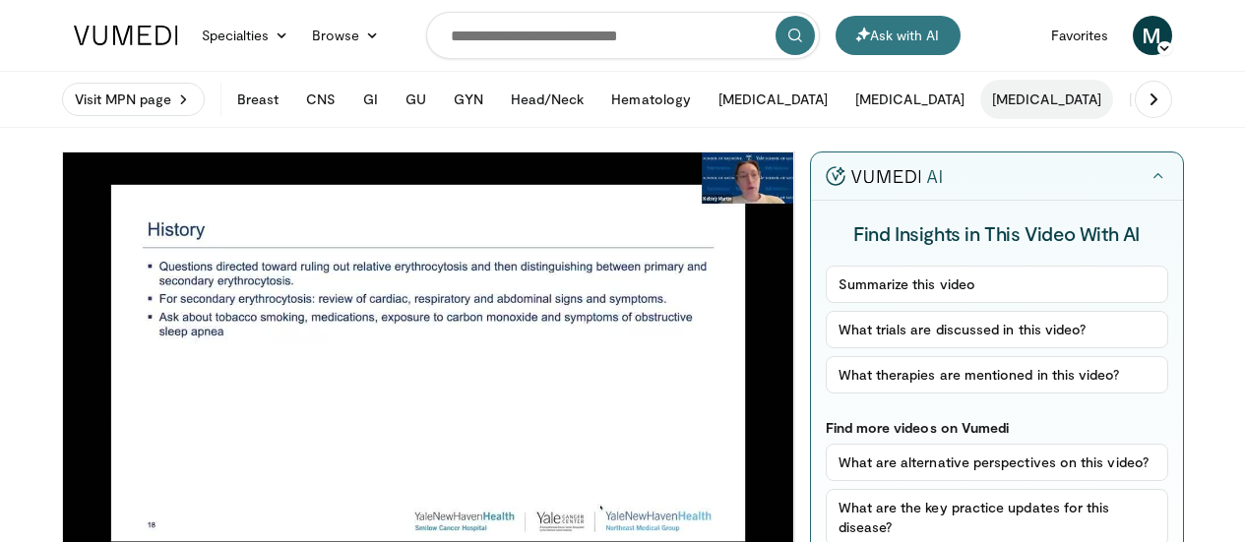
click at [981, 102] on button "[MEDICAL_DATA]" at bounding box center [1047, 99] width 133 height 39
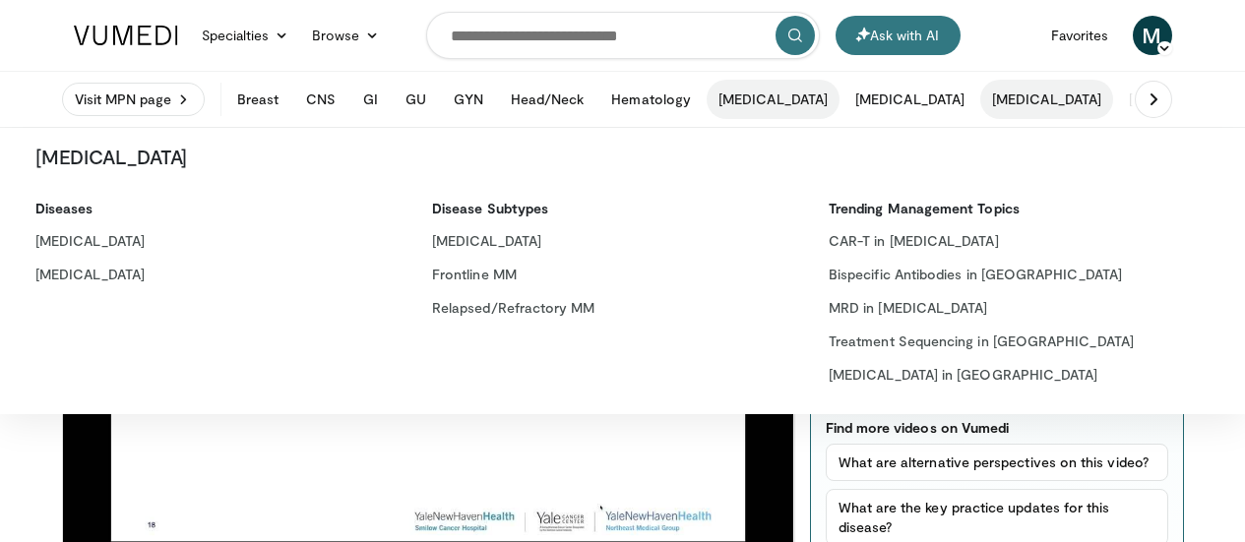
click at [707, 90] on button "[MEDICAL_DATA]" at bounding box center [773, 99] width 133 height 39
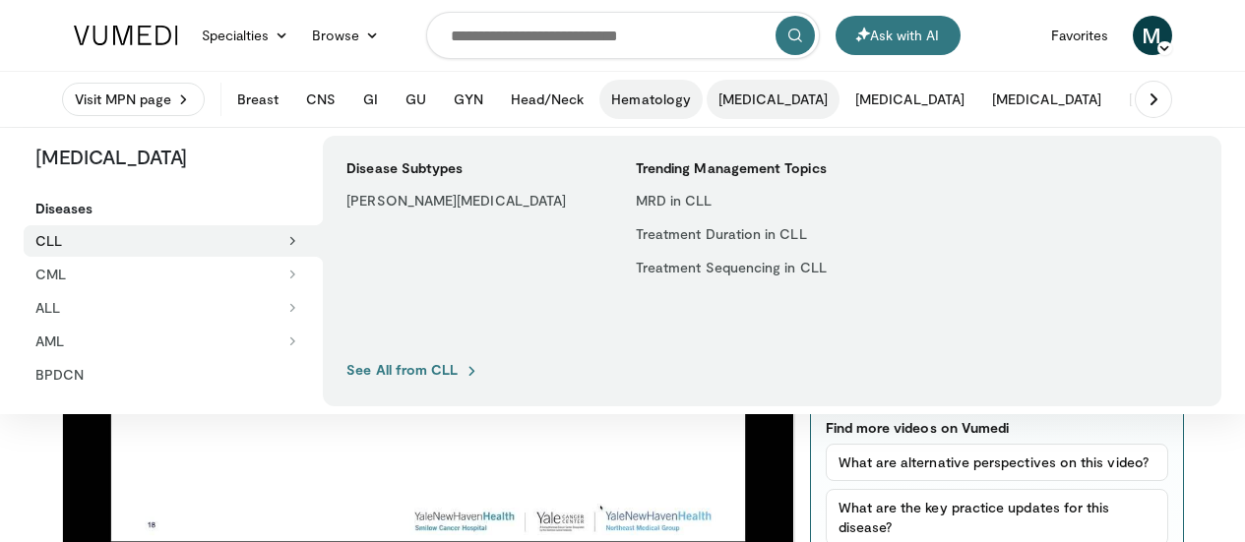
click at [600, 110] on button "Hematology" at bounding box center [651, 99] width 103 height 39
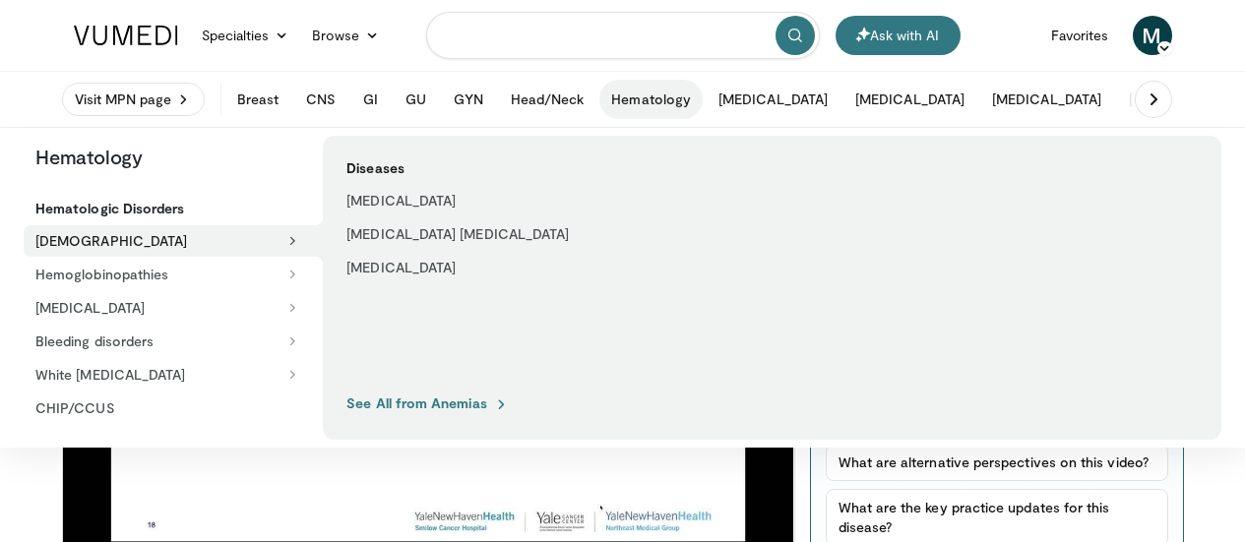
click at [525, 38] on input "Search topics, interventions" at bounding box center [623, 35] width 394 height 47
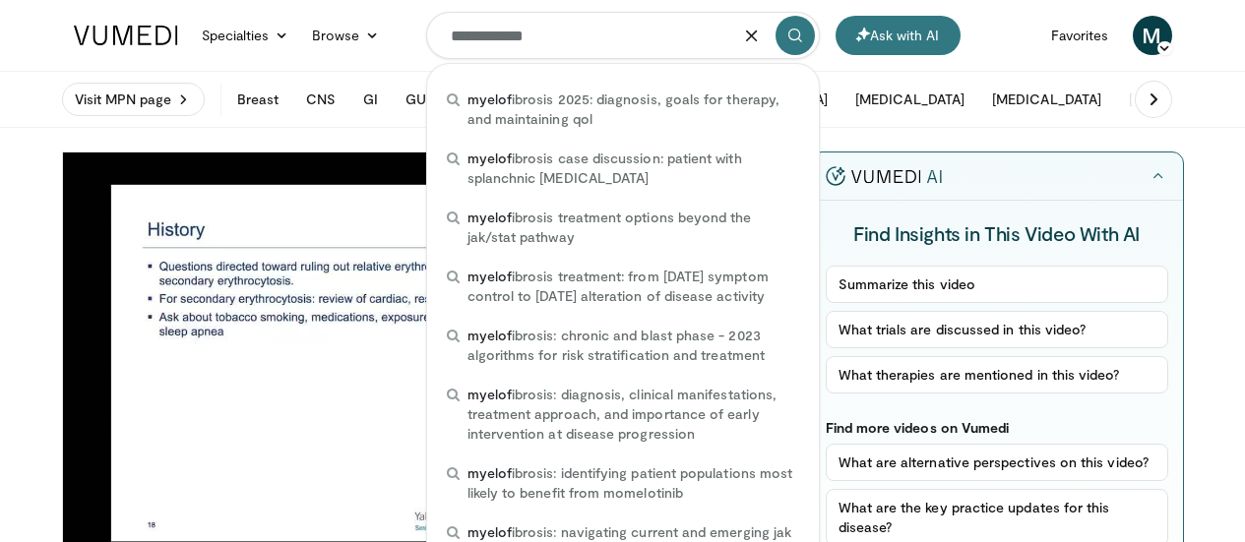
type input "**********"
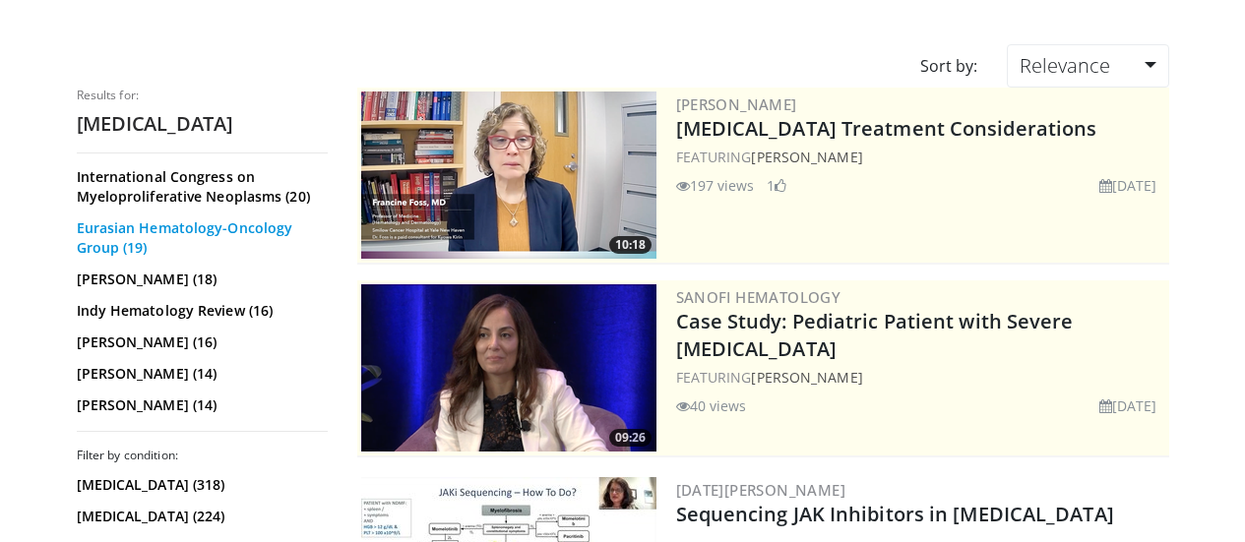
scroll to position [98, 0]
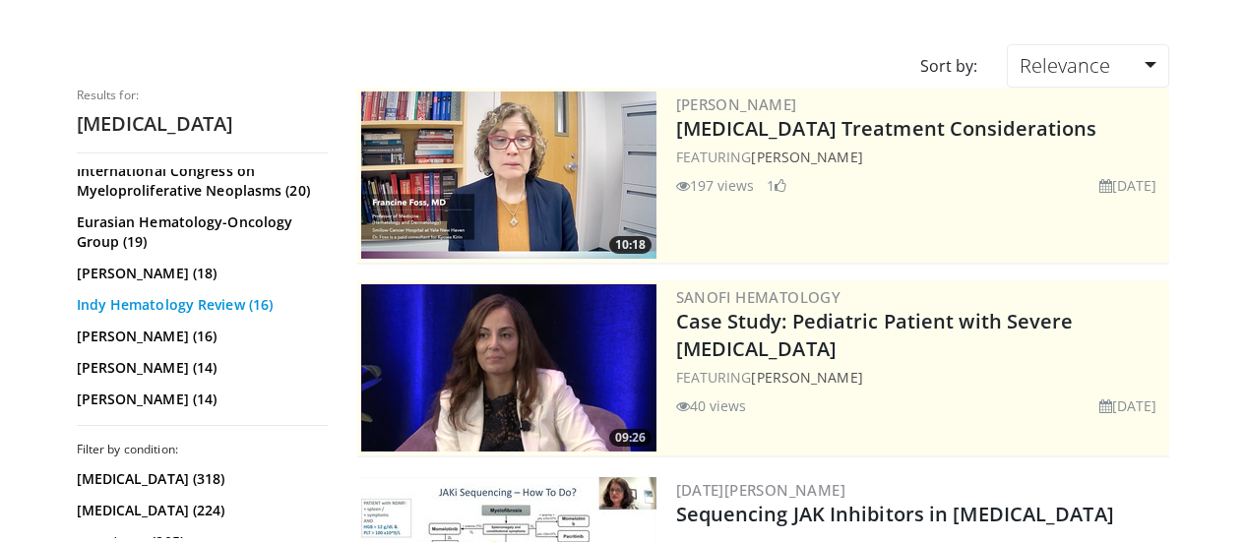
click at [128, 300] on link "Indy Hematology Review (16)" at bounding box center [200, 305] width 246 height 20
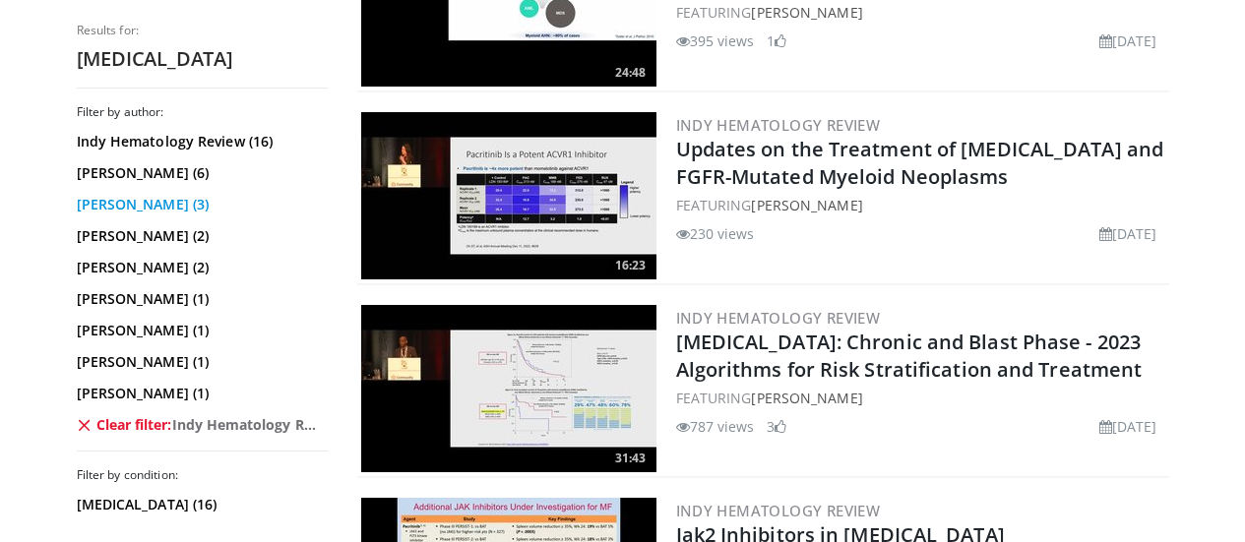
click at [77, 202] on link "[PERSON_NAME] (3)" at bounding box center [200, 205] width 246 height 20
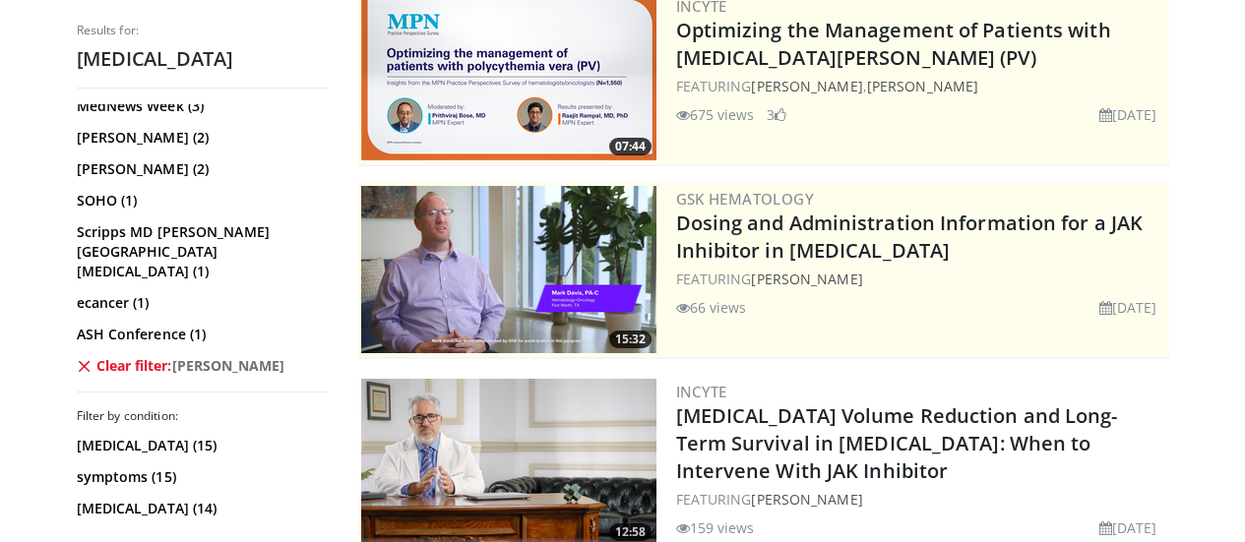
scroll to position [144, 0]
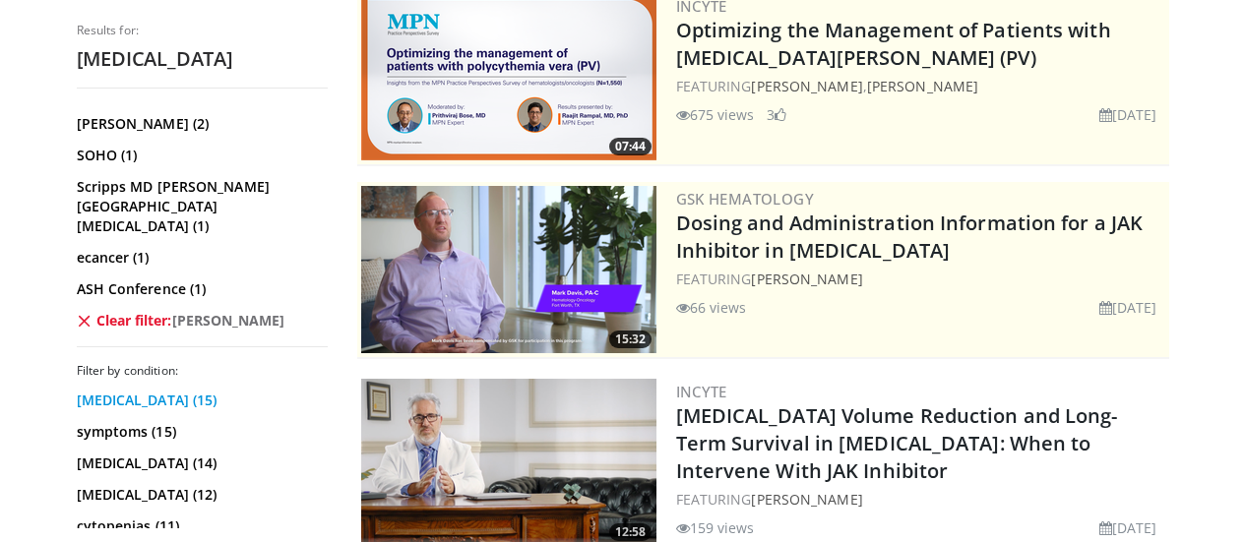
click at [77, 391] on link "[MEDICAL_DATA] (15)" at bounding box center [200, 401] width 246 height 20
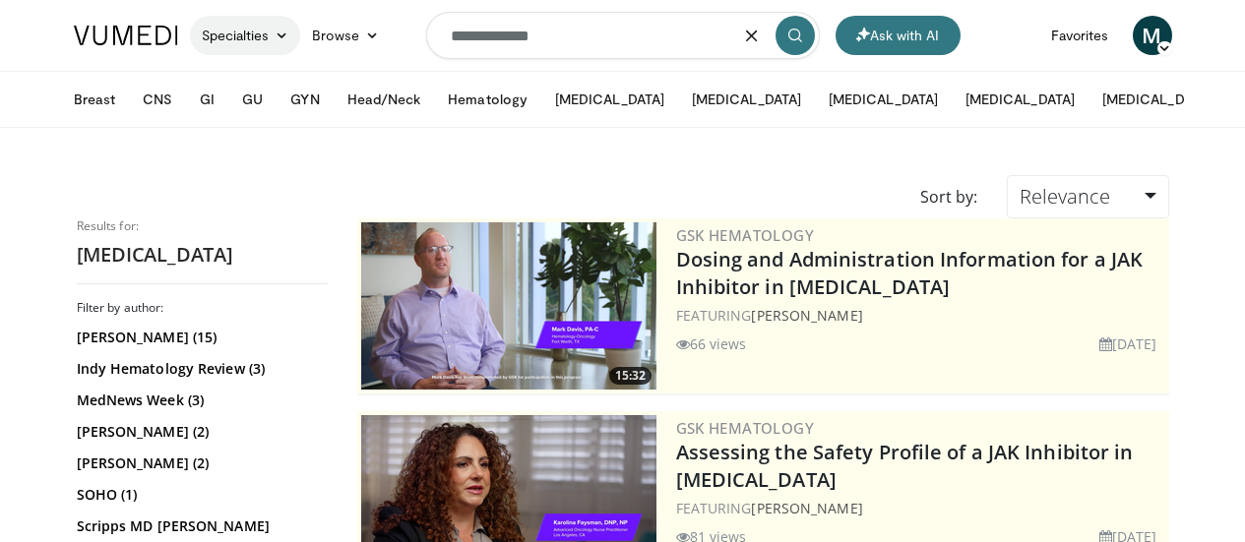
drag, startPoint x: 576, startPoint y: 38, endPoint x: 216, endPoint y: 47, distance: 360.5
click at [216, 47] on nav "Ask with AI Specialties Adult & Family Medicine Allergy, Asthma, Immunology Ane…" at bounding box center [623, 35] width 1122 height 71
type input "*"
click at [209, 41] on link "Specialties" at bounding box center [245, 35] width 111 height 39
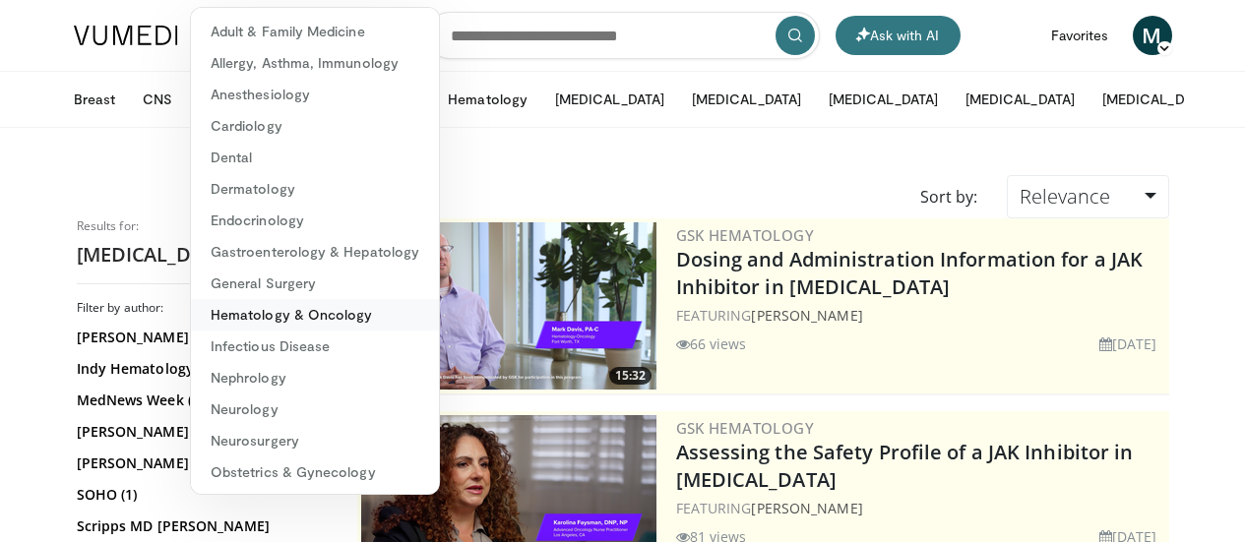
click at [209, 315] on link "Hematology & Oncology" at bounding box center [315, 315] width 248 height 32
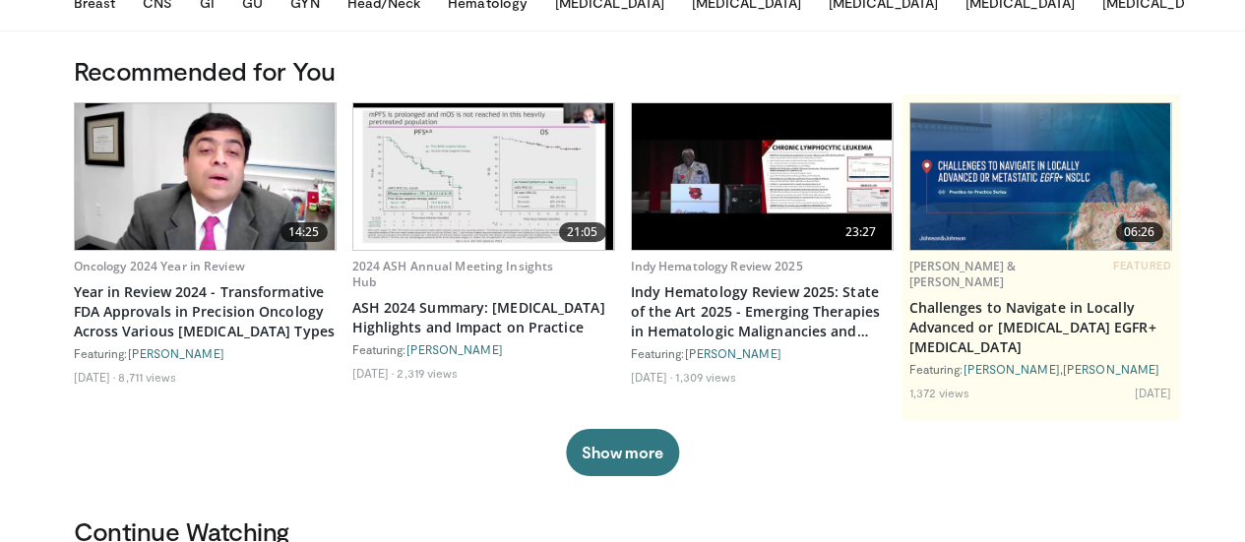
scroll to position [131, 0]
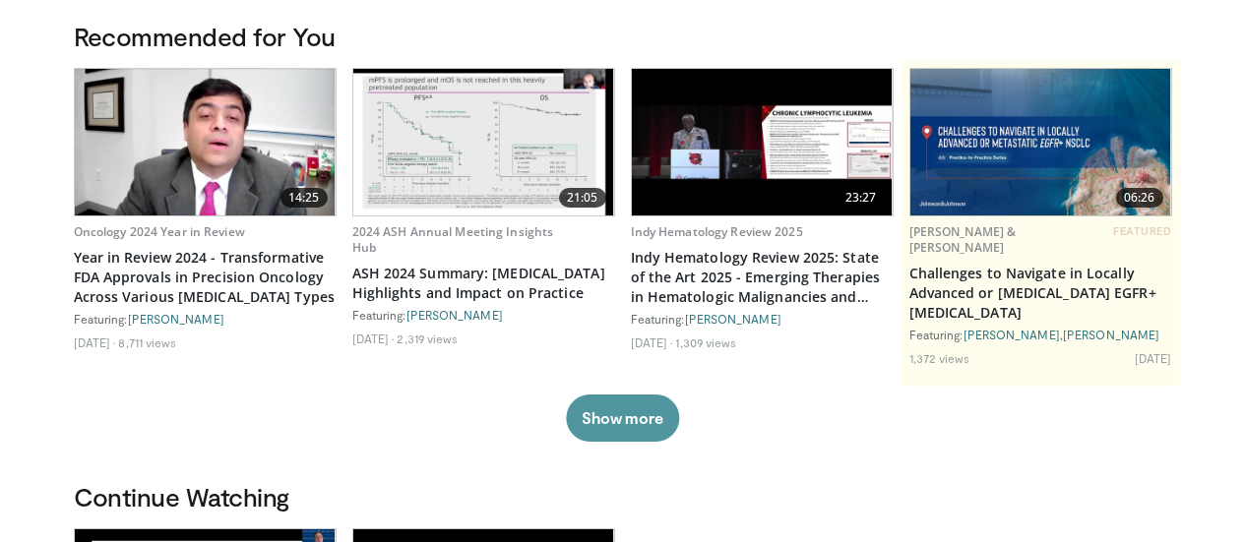
click at [629, 427] on button "Show more" at bounding box center [622, 418] width 113 height 47
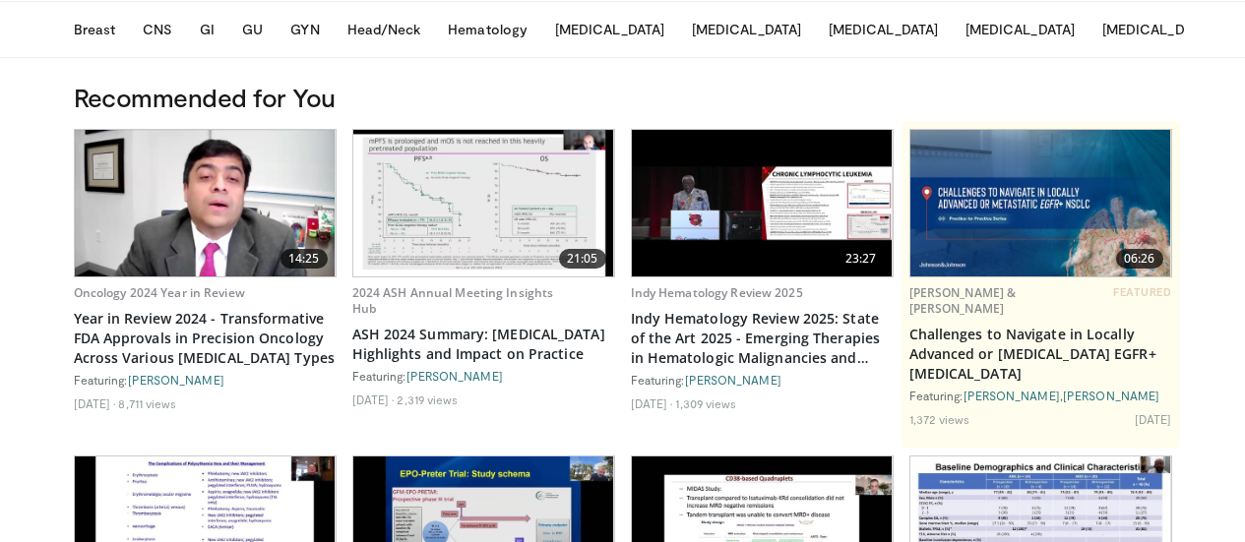
scroll to position [66, 0]
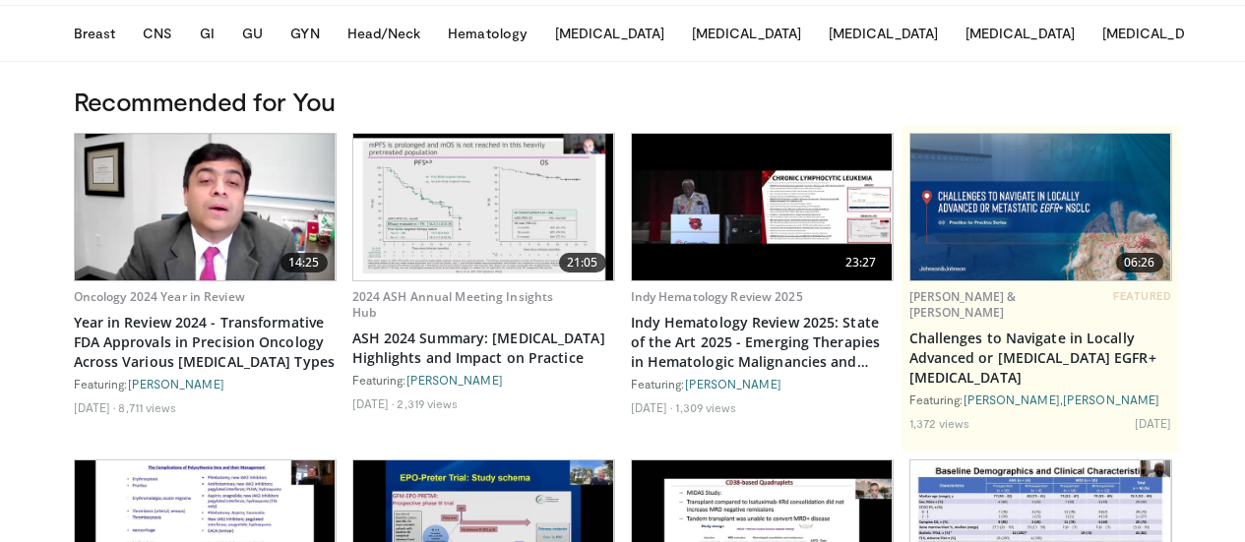
click at [764, 190] on img at bounding box center [762, 207] width 261 height 147
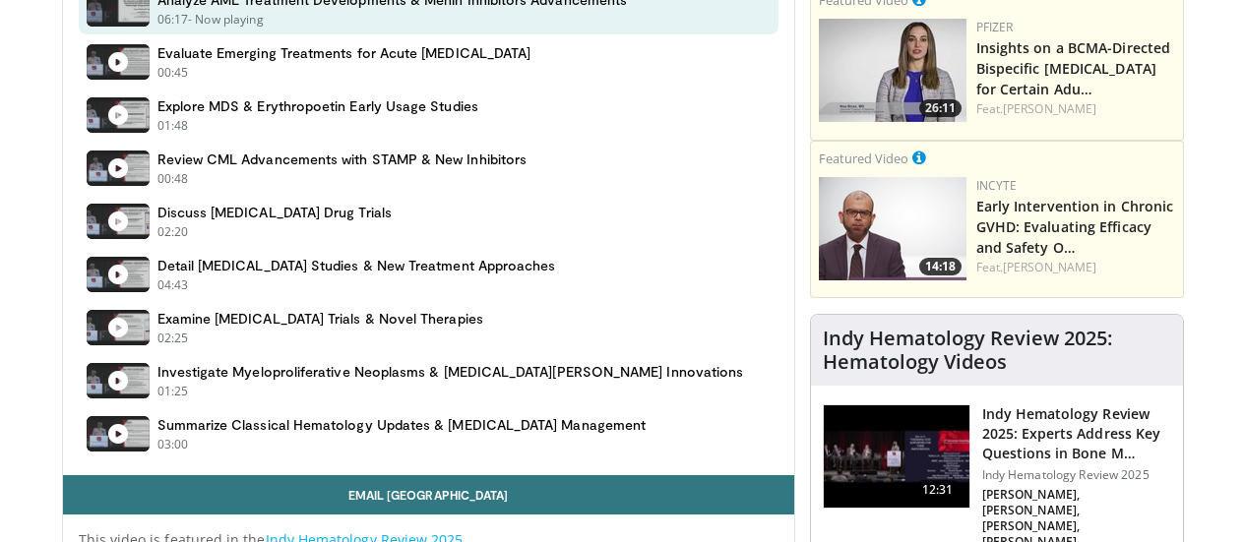
scroll to position [689, 0]
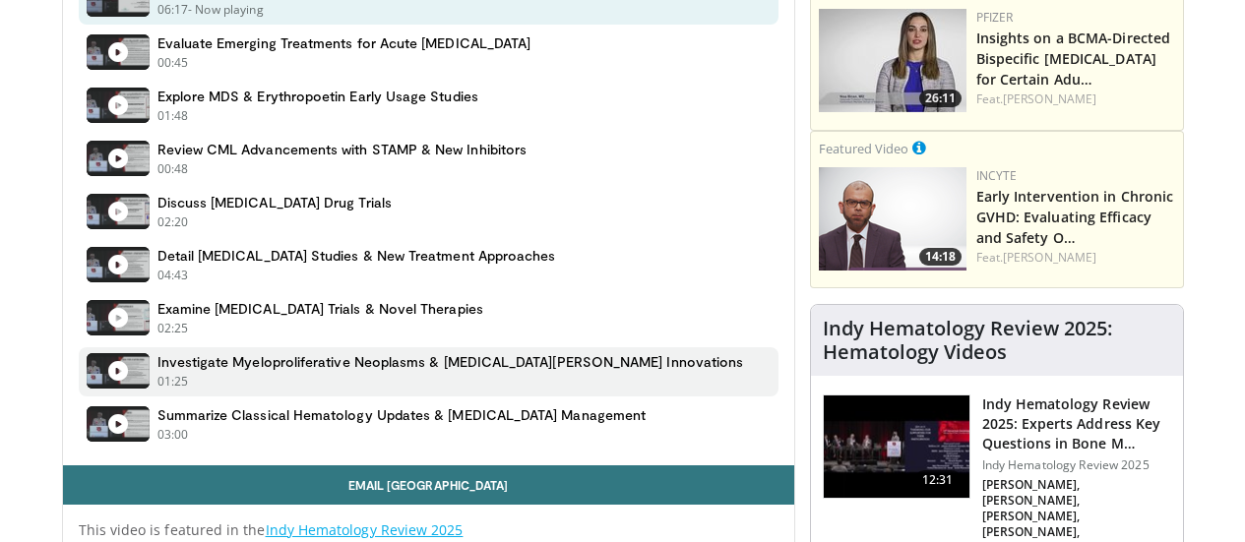
click at [406, 371] on h4 "Investigate Myeloproliferative Neoplasms & Polycythemia Vera Innovations" at bounding box center [451, 362] width 587 height 18
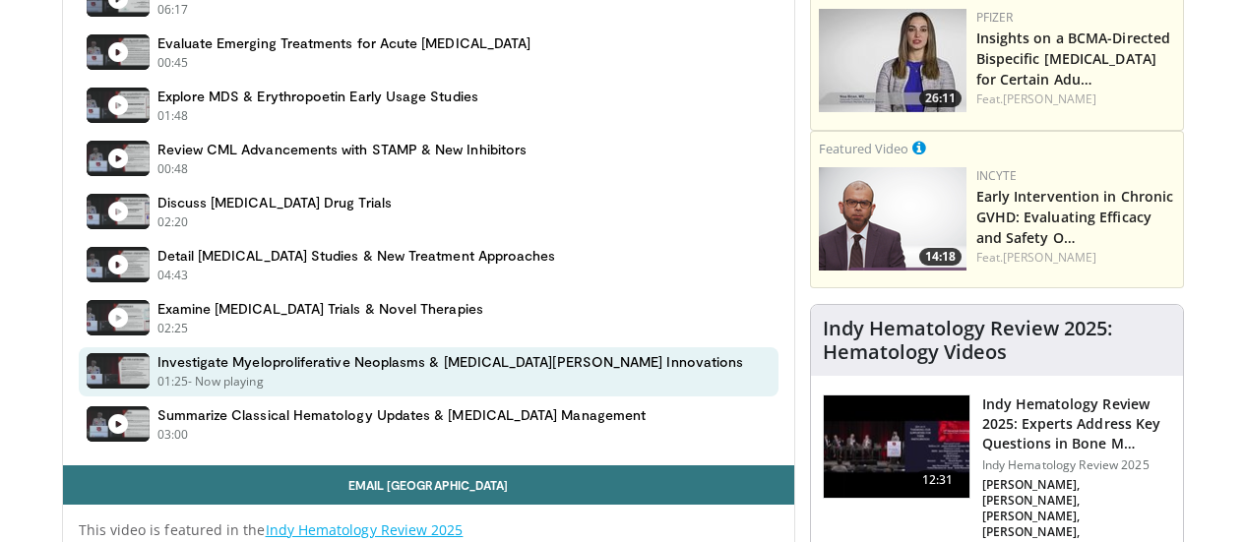
click at [406, 371] on h4 "Investigate Myeloproliferative Neoplasms & Polycythemia Vera Innovations" at bounding box center [451, 362] width 587 height 18
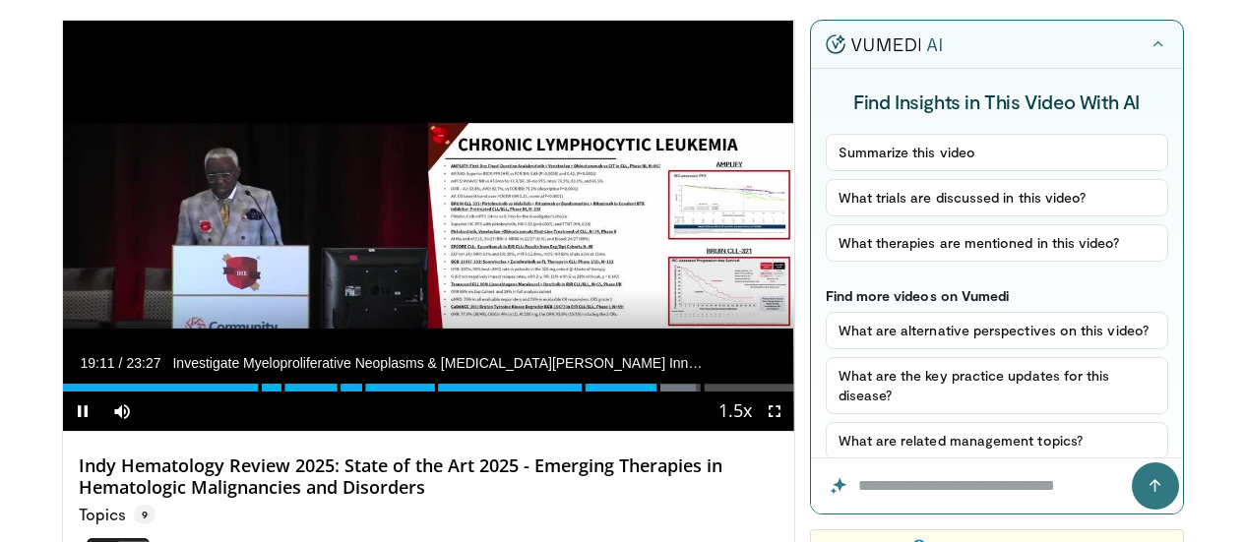
scroll to position [131, 0]
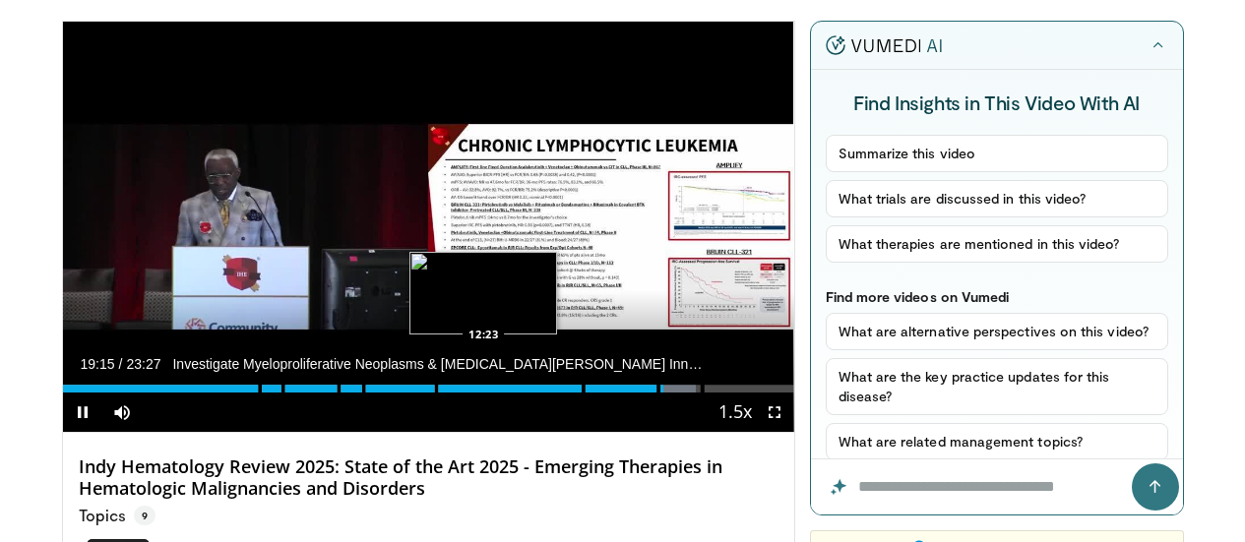
click at [433, 393] on div "Loaded : 86.57% 19:15 12:23" at bounding box center [429, 383] width 732 height 19
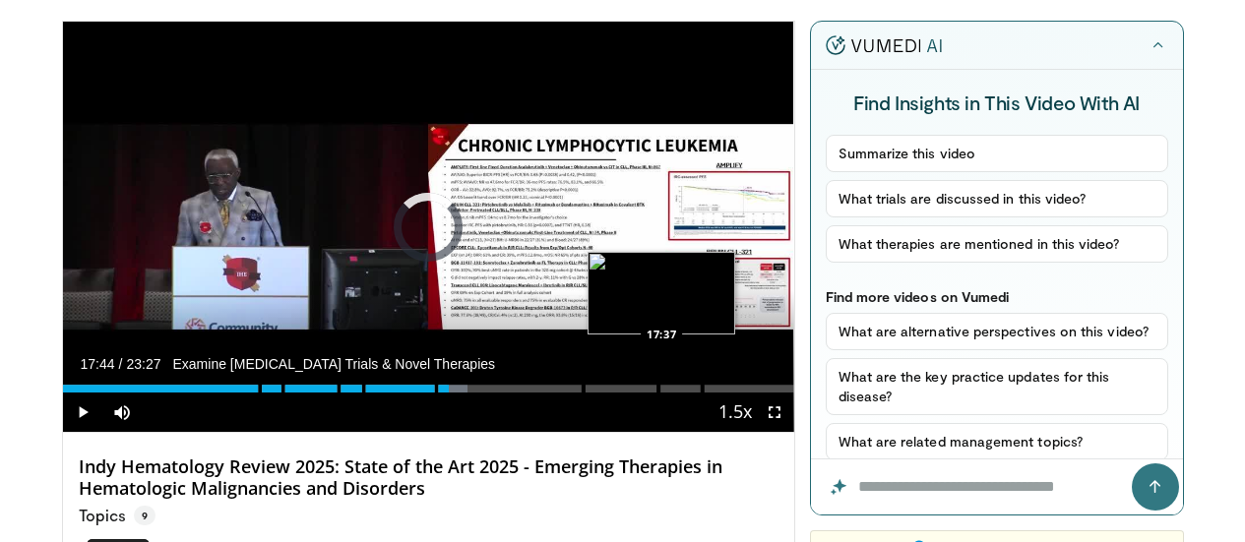
click at [616, 393] on div "Loaded : 55.44% 12:23" at bounding box center [429, 389] width 732 height 8
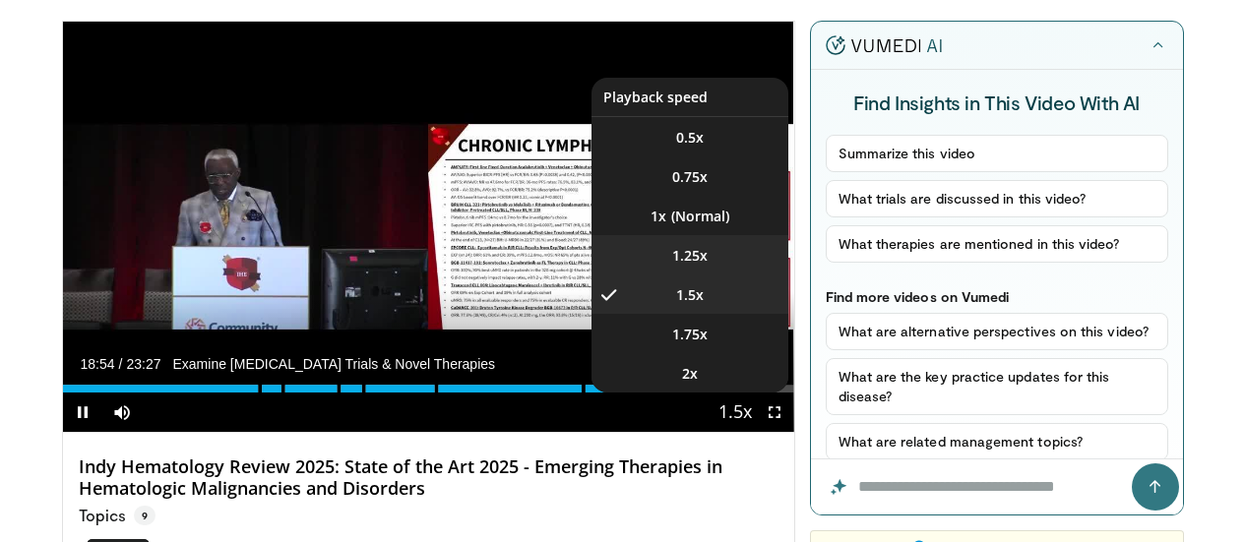
click at [706, 266] on span "1.25x" at bounding box center [689, 256] width 35 height 20
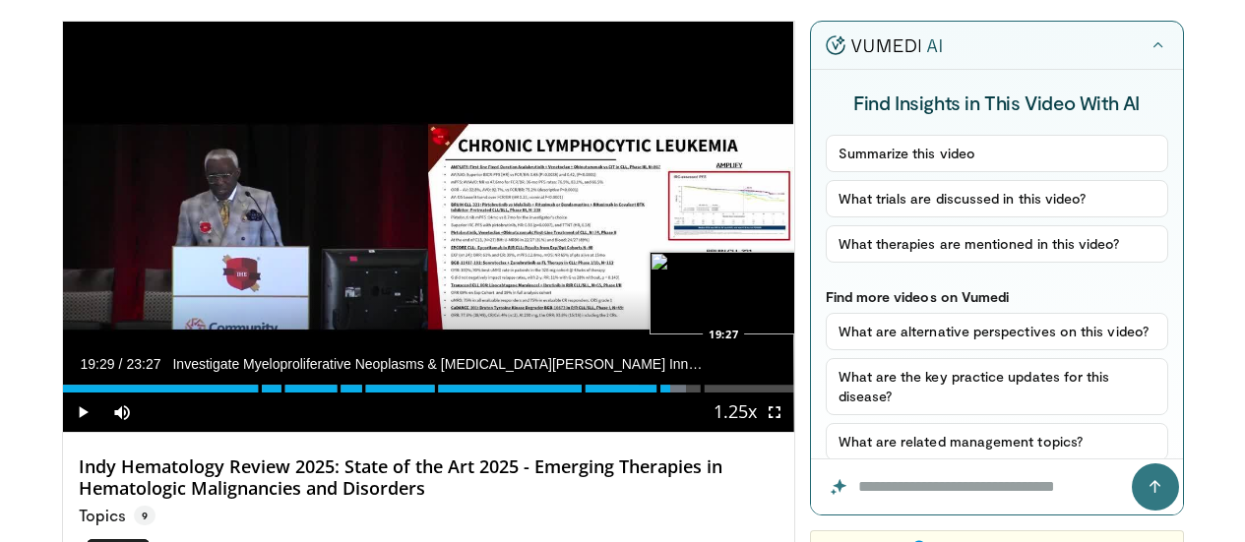
click at [675, 393] on div "Loaded : 85.29% 19:29 19:27" at bounding box center [429, 383] width 732 height 19
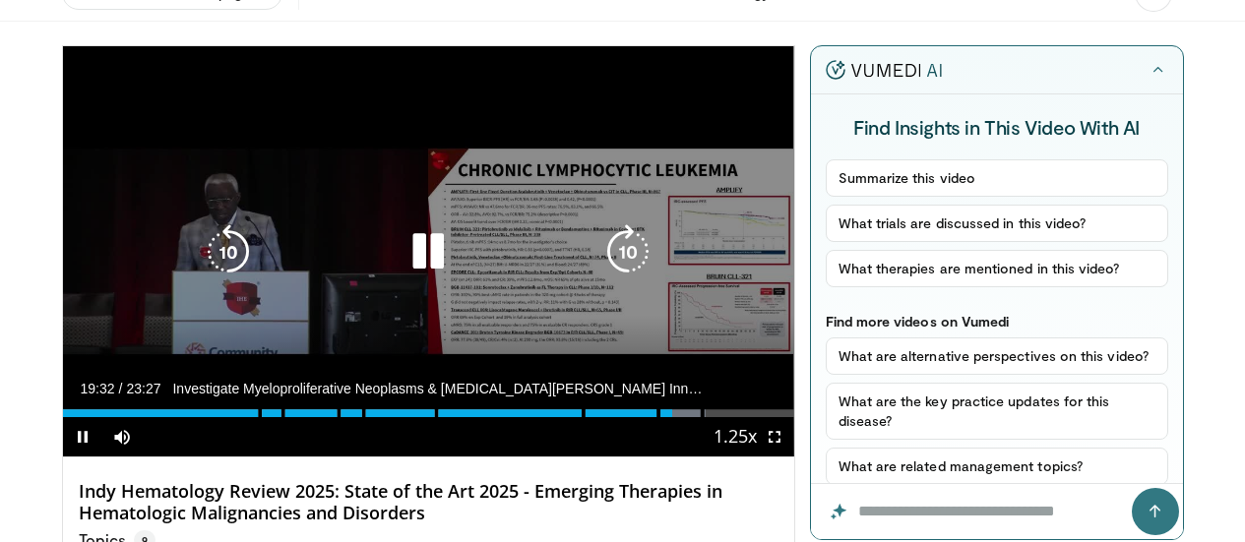
scroll to position [98, 0]
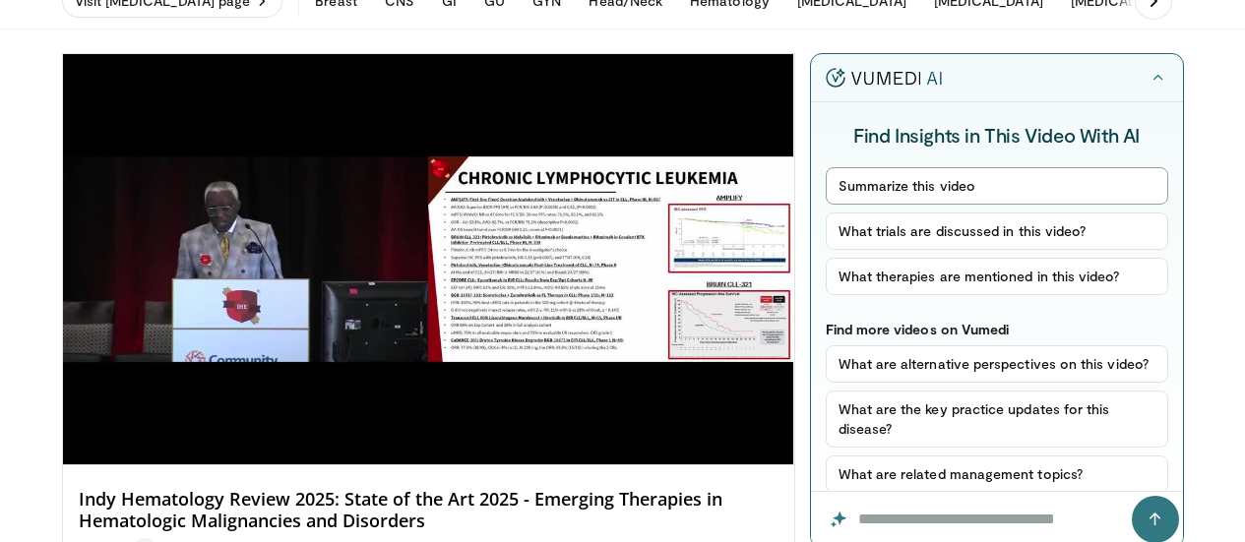
click at [938, 191] on button "Summarize this video" at bounding box center [997, 185] width 343 height 37
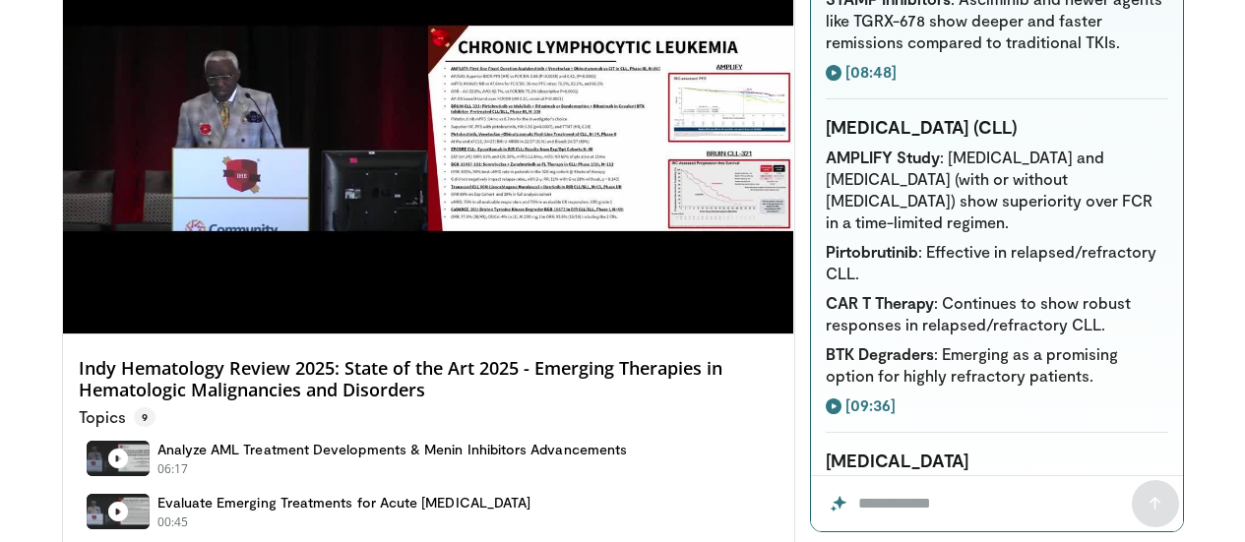
scroll to position [1455, 0]
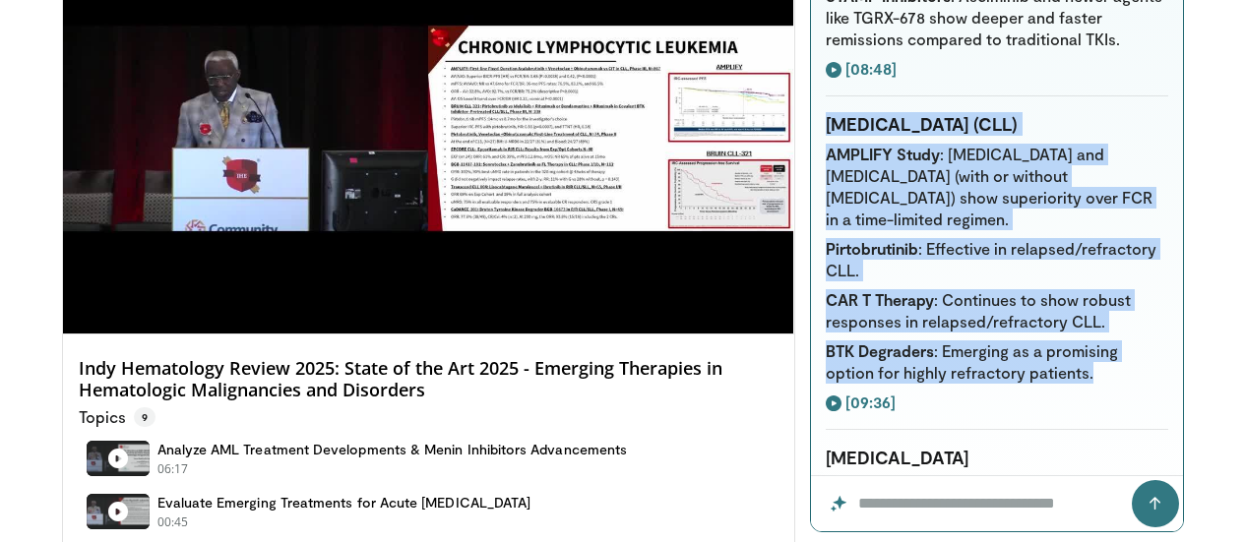
drag, startPoint x: 840, startPoint y: 57, endPoint x: 1135, endPoint y: 289, distance: 375.8
click at [1135, 289] on div "Summarize this video Summary of the Video: Indy Hematology Review 2025 - Emergi…" at bounding box center [997, 224] width 372 height 506
copy div "Chronic Lymphocytic Leukemia (CLL) AMPLIFY Study : Venetoclax and acalabrutinib…"
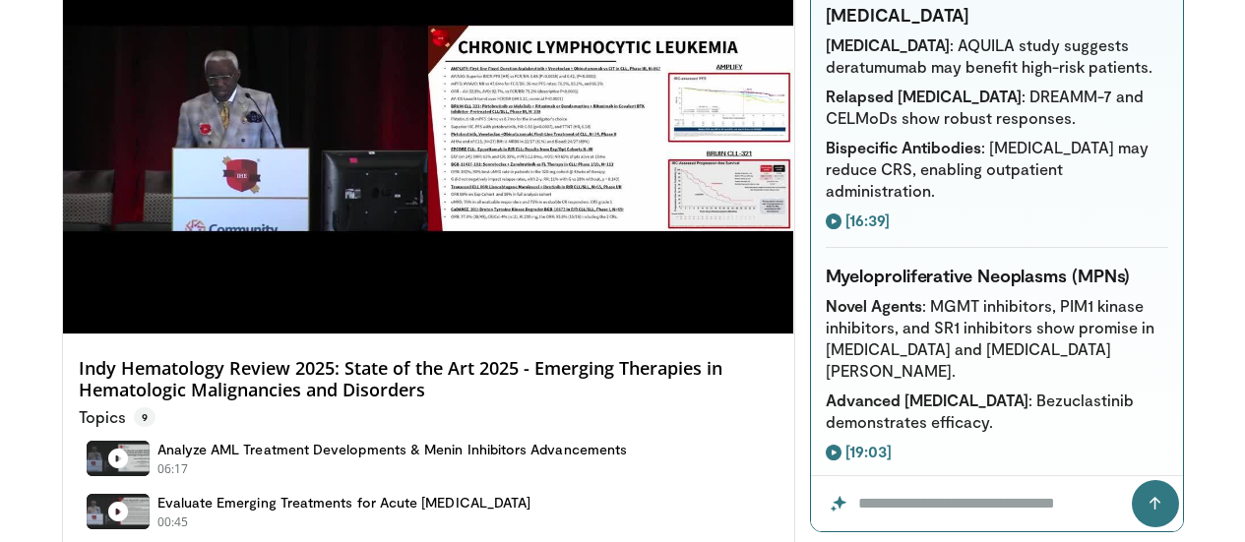
scroll to position [2301, 0]
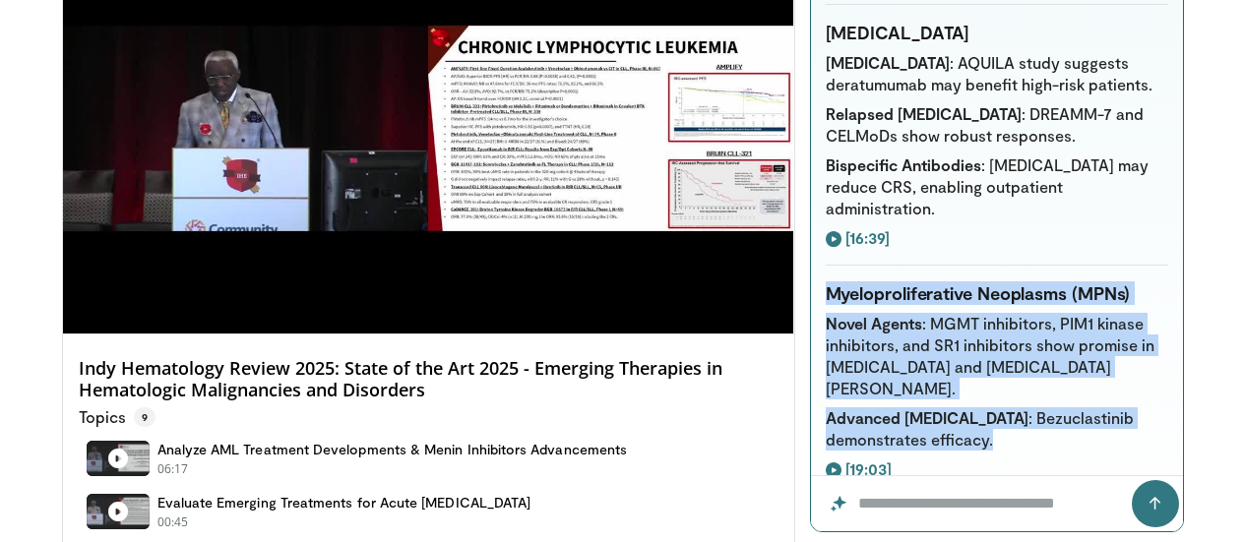
drag, startPoint x: 847, startPoint y: 142, endPoint x: 1182, endPoint y: 269, distance: 358.9
copy div "Myeloproliferative Neoplasms (MPNs) Novel Agents : MGMT inhibitors, PIM1 kinase…"
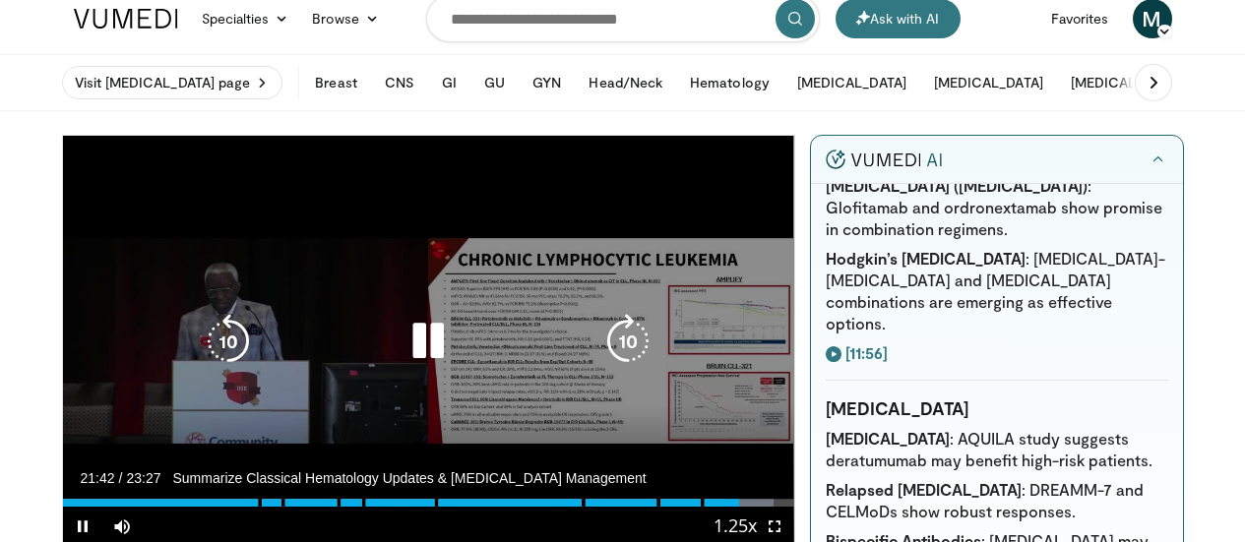
scroll to position [0, 0]
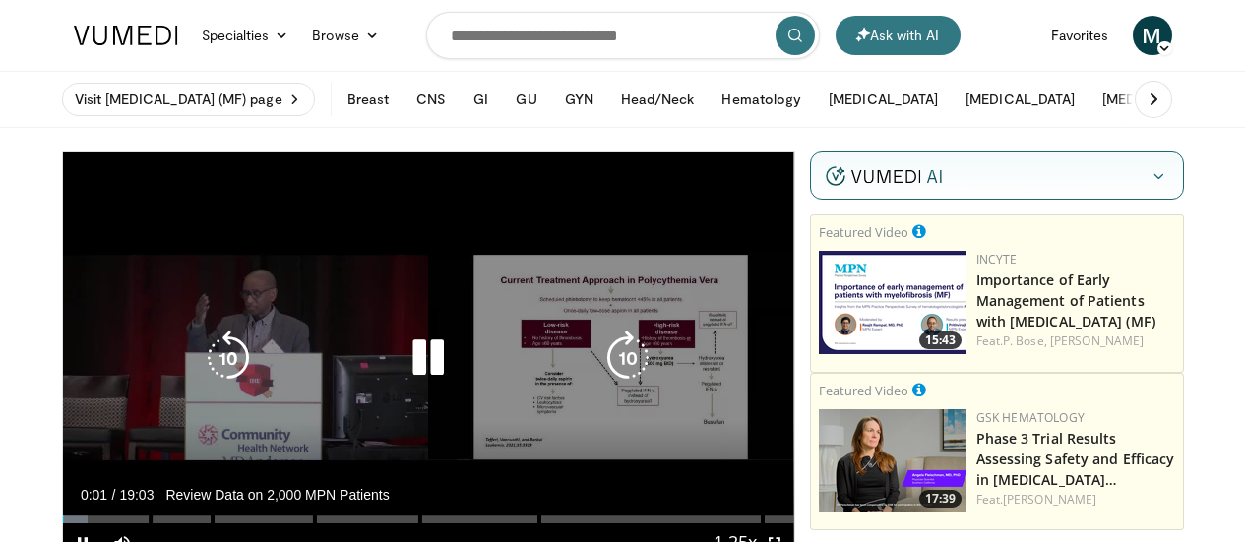
click at [405, 378] on icon "Video Player" at bounding box center [428, 358] width 55 height 55
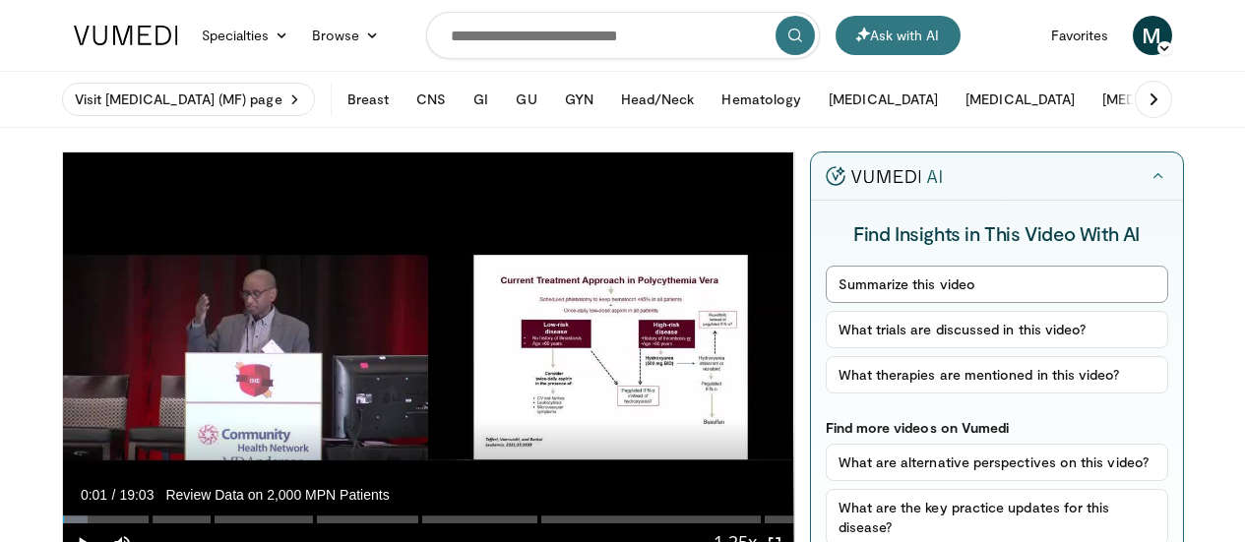
click at [950, 290] on button "Summarize this video" at bounding box center [997, 284] width 343 height 37
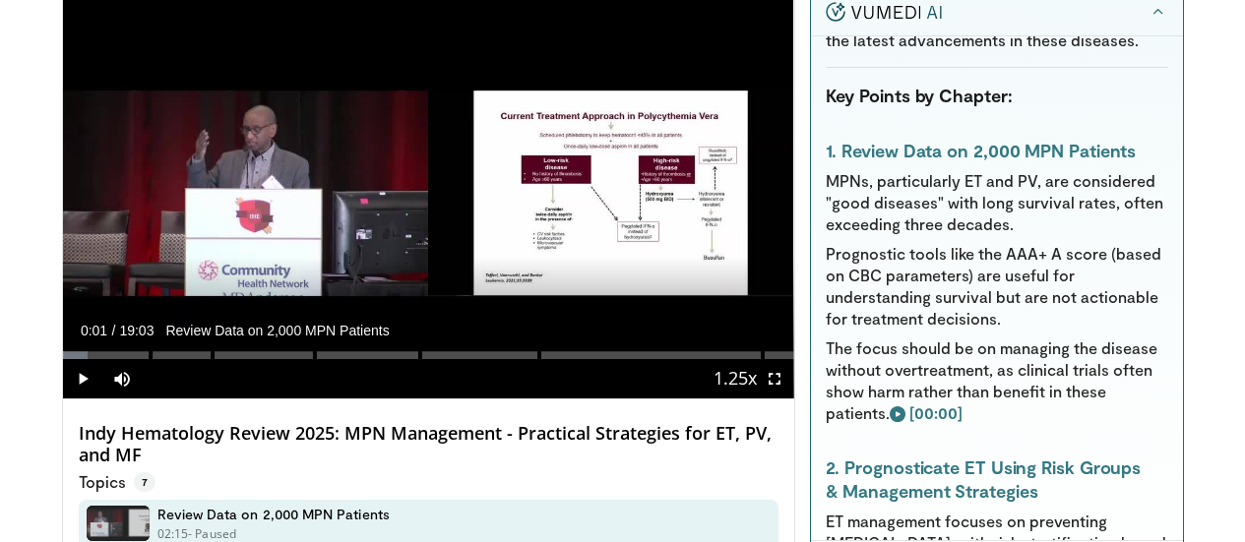
scroll to position [339, 0]
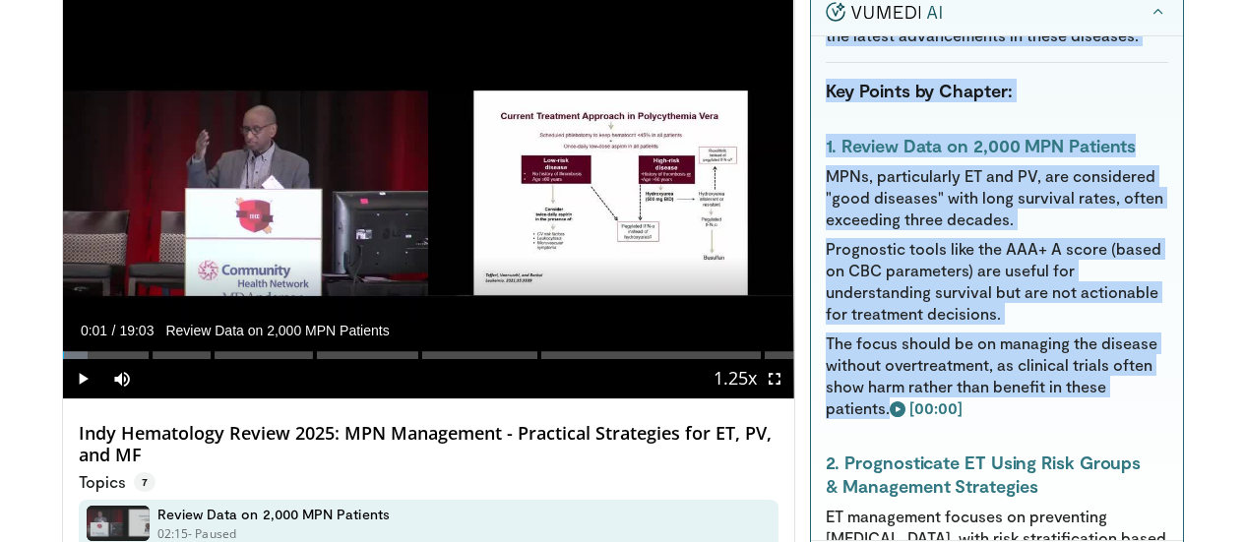
drag, startPoint x: 1141, startPoint y: 156, endPoint x: 1119, endPoint y: 372, distance: 217.7
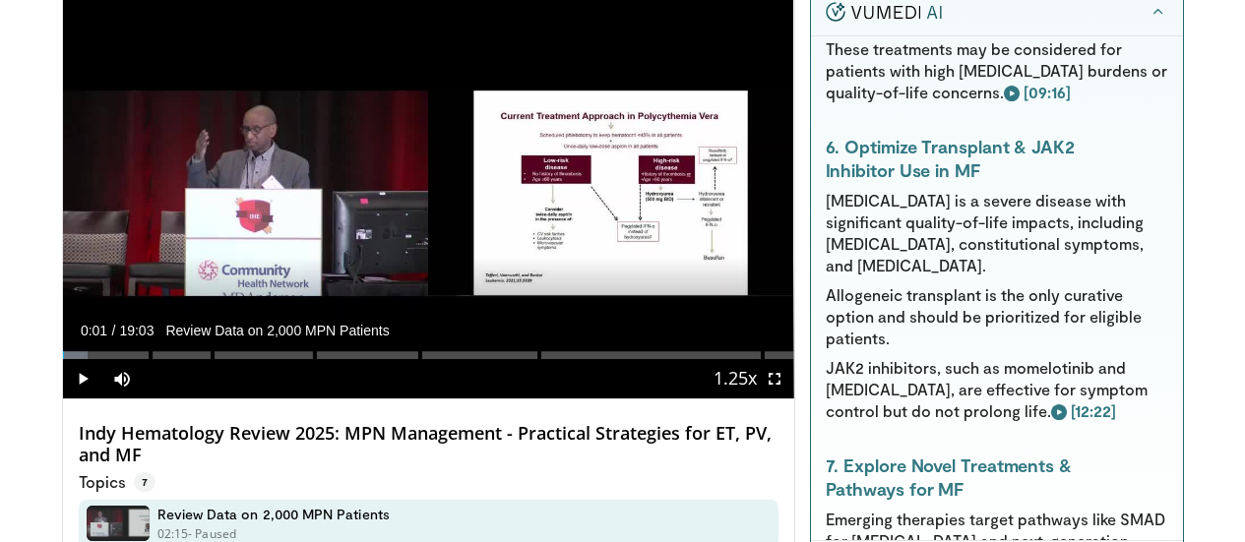
scroll to position [1782, 0]
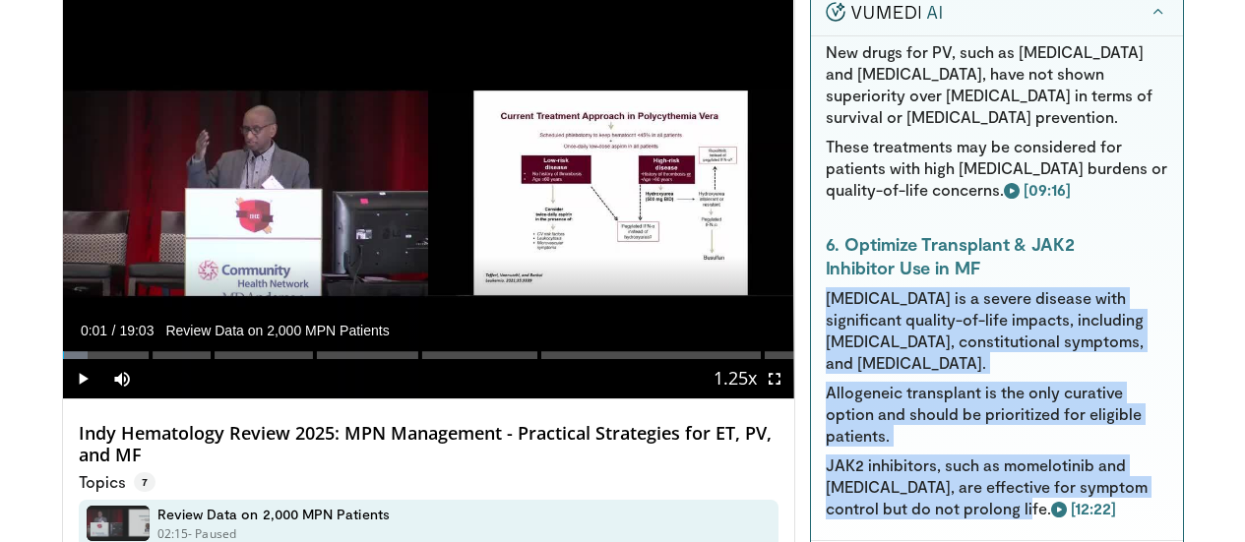
drag, startPoint x: 846, startPoint y: 161, endPoint x: 977, endPoint y: 341, distance: 221.9
click at [977, 341] on ul "[MEDICAL_DATA] is a severe disease with significant quality-of-life impacts, in…" at bounding box center [997, 403] width 343 height 232
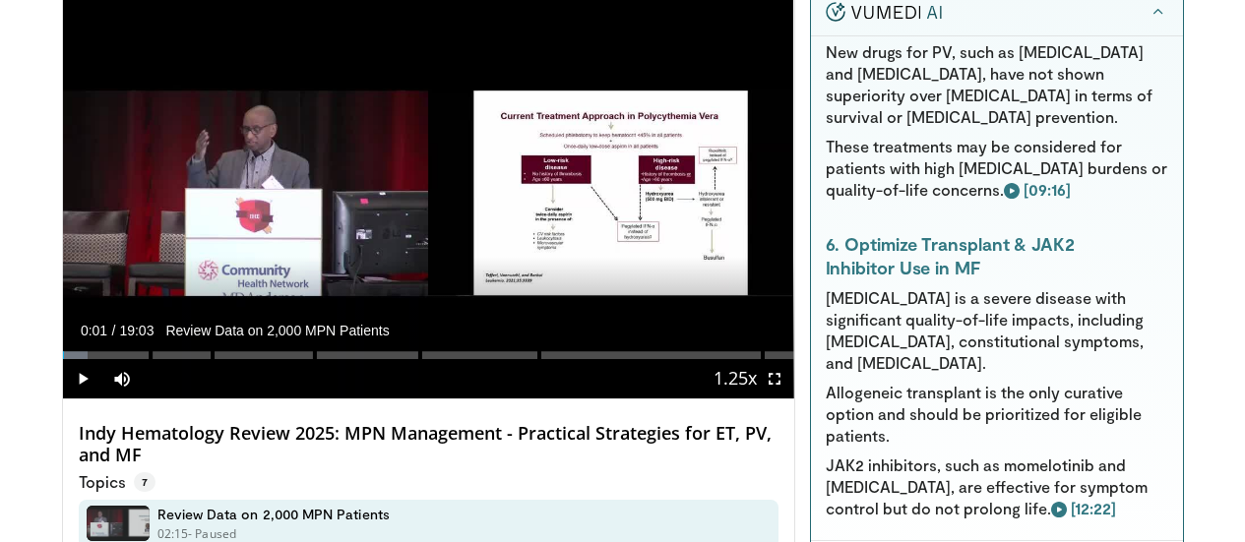
drag, startPoint x: 908, startPoint y: 148, endPoint x: 996, endPoint y: 207, distance: 106.5
click at [1004, 287] on li "[MEDICAL_DATA] is a severe disease with significant quality-of-life impacts, in…" at bounding box center [997, 330] width 343 height 87
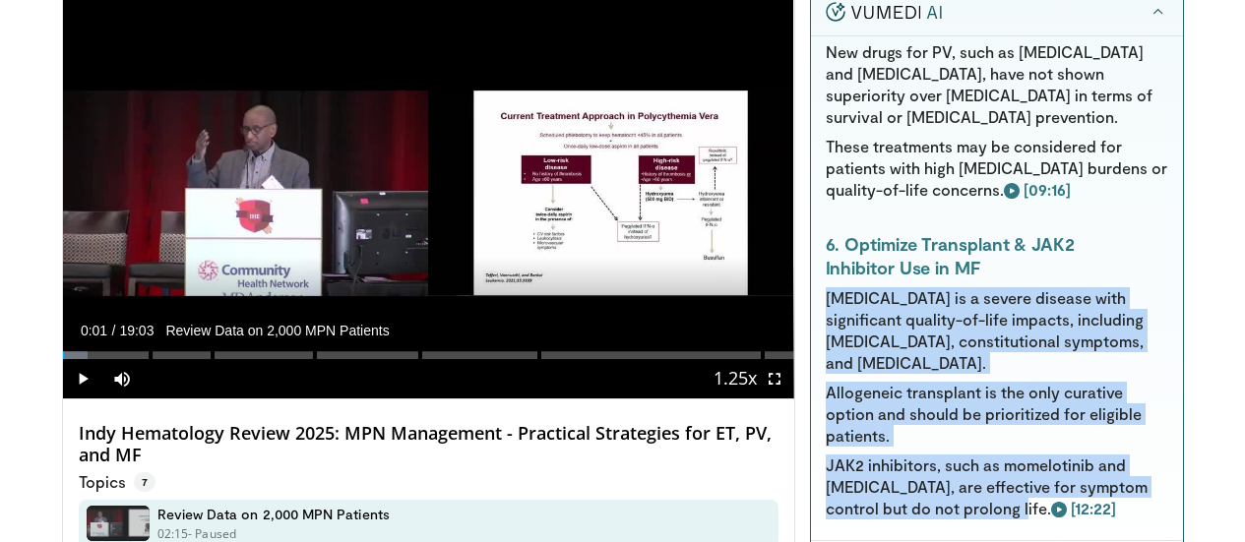
drag, startPoint x: 843, startPoint y: 169, endPoint x: 974, endPoint y: 337, distance: 212.5
click at [974, 337] on ul "[MEDICAL_DATA] is a severe disease with significant quality-of-life impacts, in…" at bounding box center [997, 403] width 343 height 232
copy ul "[MEDICAL_DATA] is a severe disease with significant quality-of-life impacts, in…"
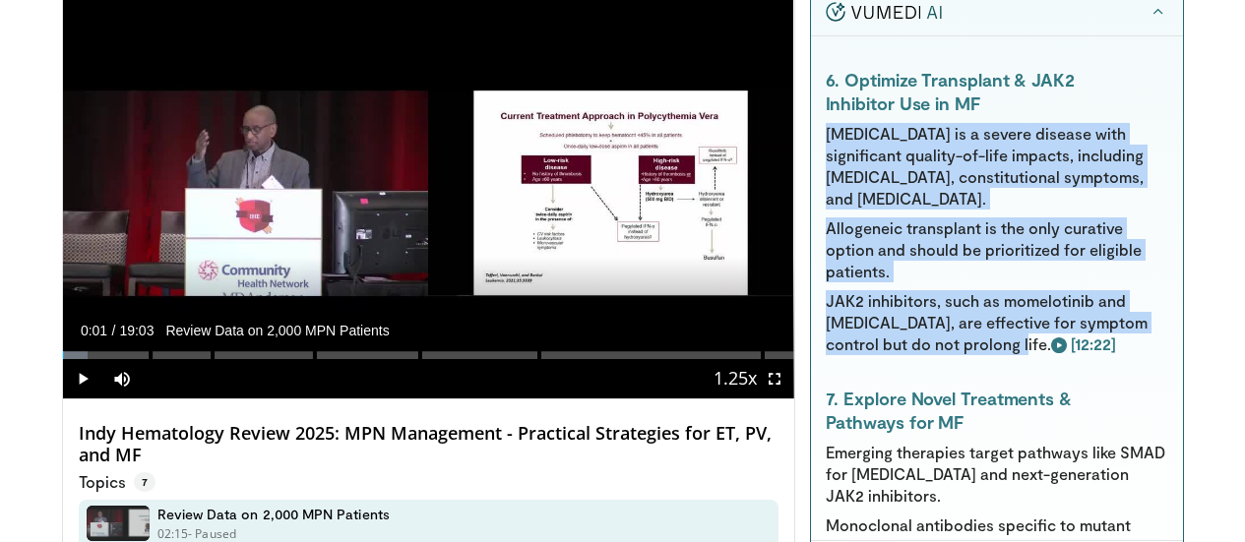
scroll to position [1979, 0]
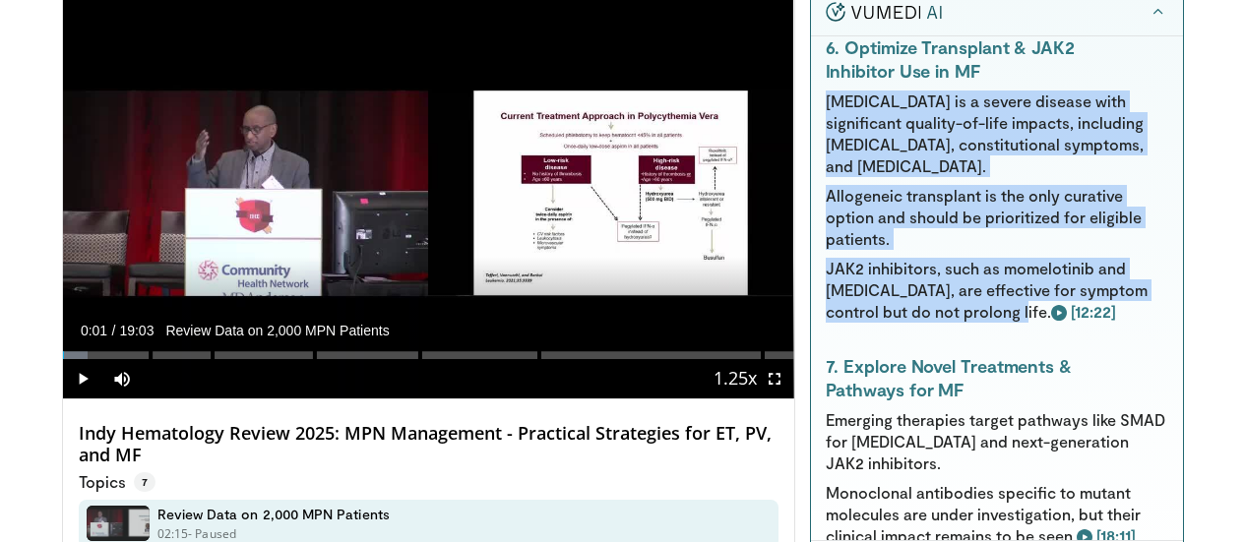
drag, startPoint x: 861, startPoint y: 197, endPoint x: 1093, endPoint y: 333, distance: 268.3
copy div "Explore Novel Treatments & Pathways for MF Emerging therapies target pathways l…"
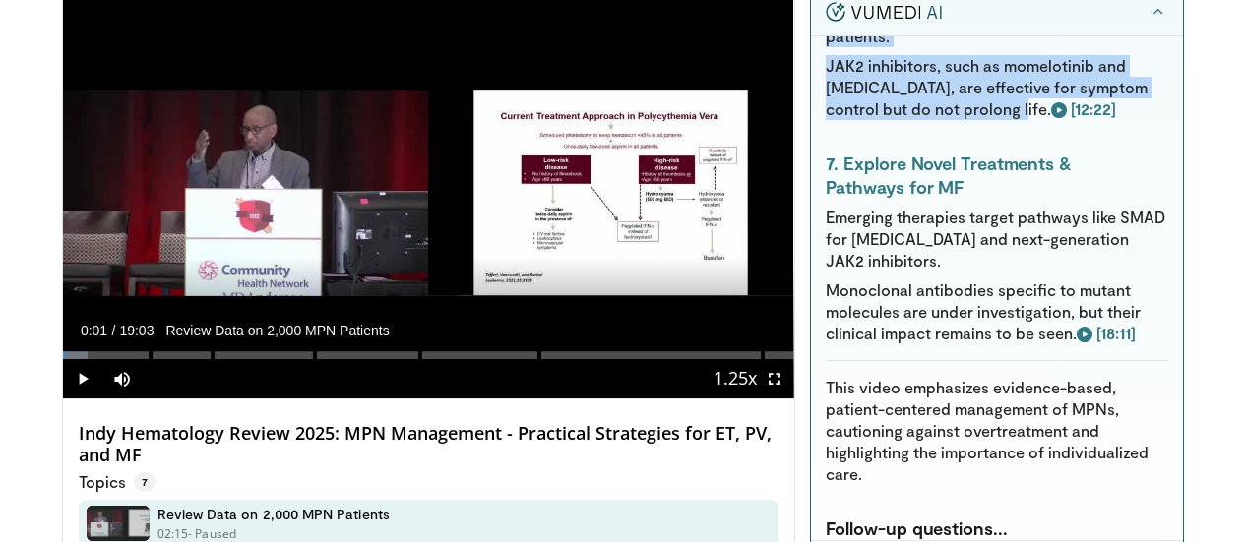
scroll to position [2213, 0]
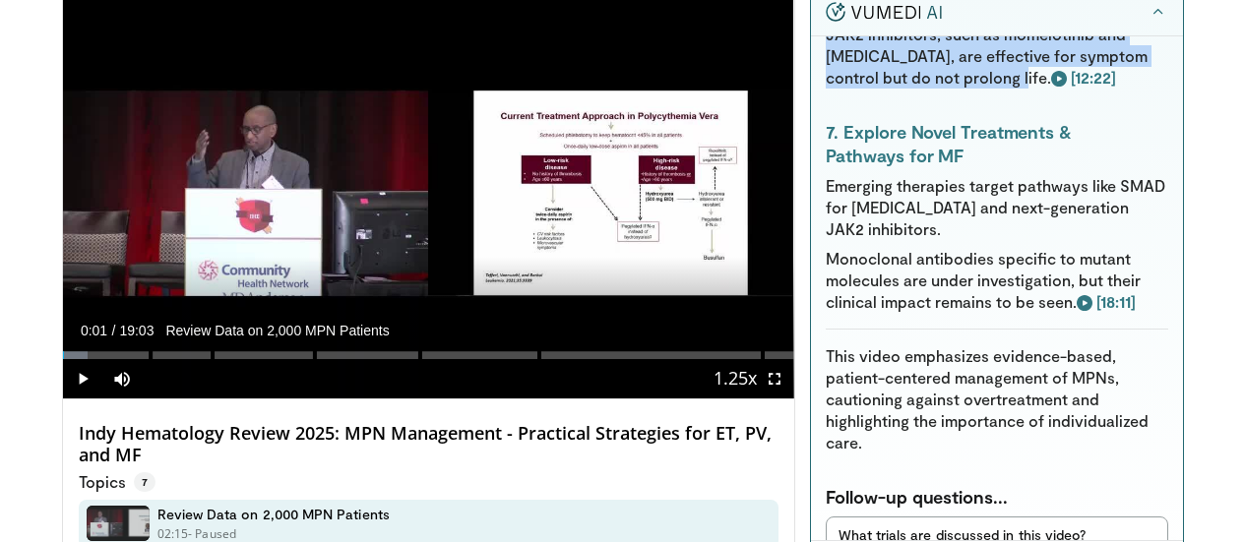
click at [977, 517] on button "What trials are discussed in this video?" at bounding box center [997, 535] width 343 height 37
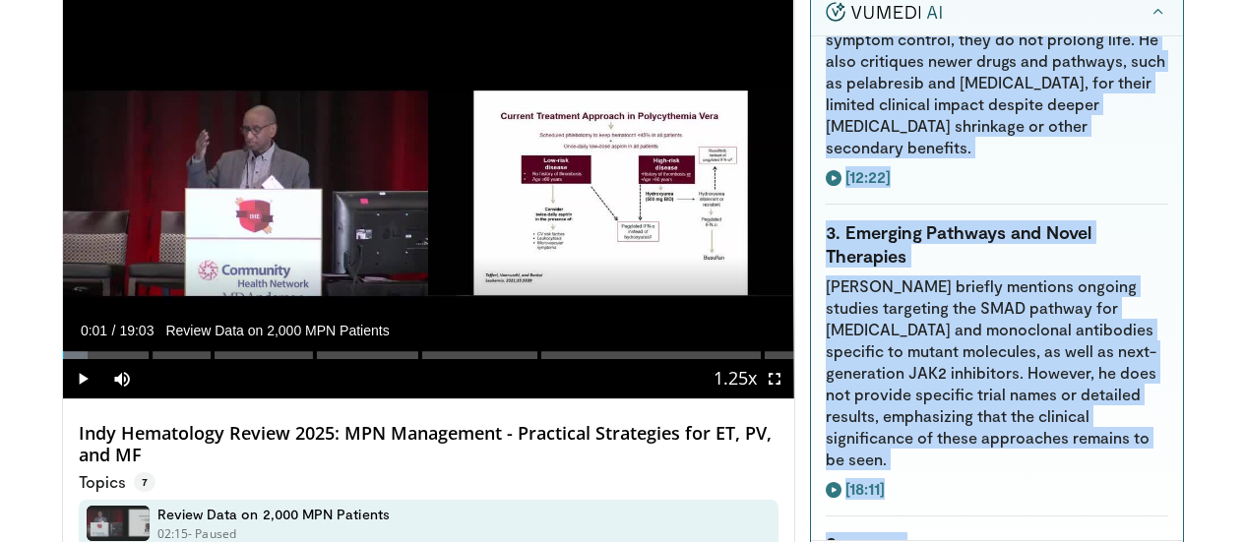
scroll to position [197, 0]
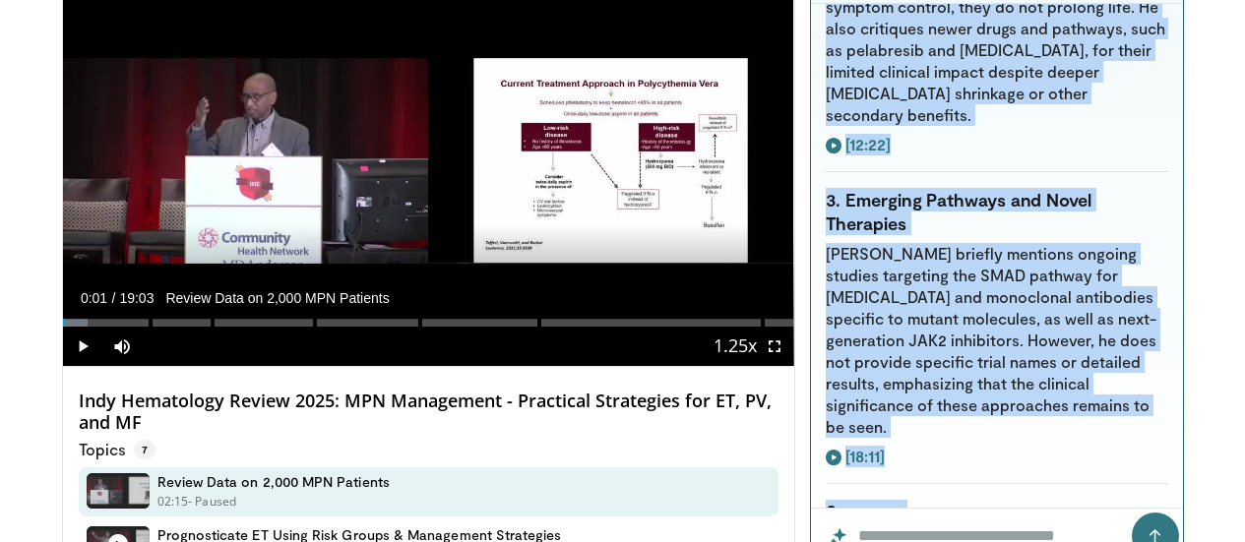
drag, startPoint x: 840, startPoint y: 215, endPoint x: 1196, endPoint y: 229, distance: 356.7
click at [1183, 229] on div "Summarize this video Summary of "Indy Hematology Review 2025: MPN Management - …" at bounding box center [997, 257] width 372 height 506
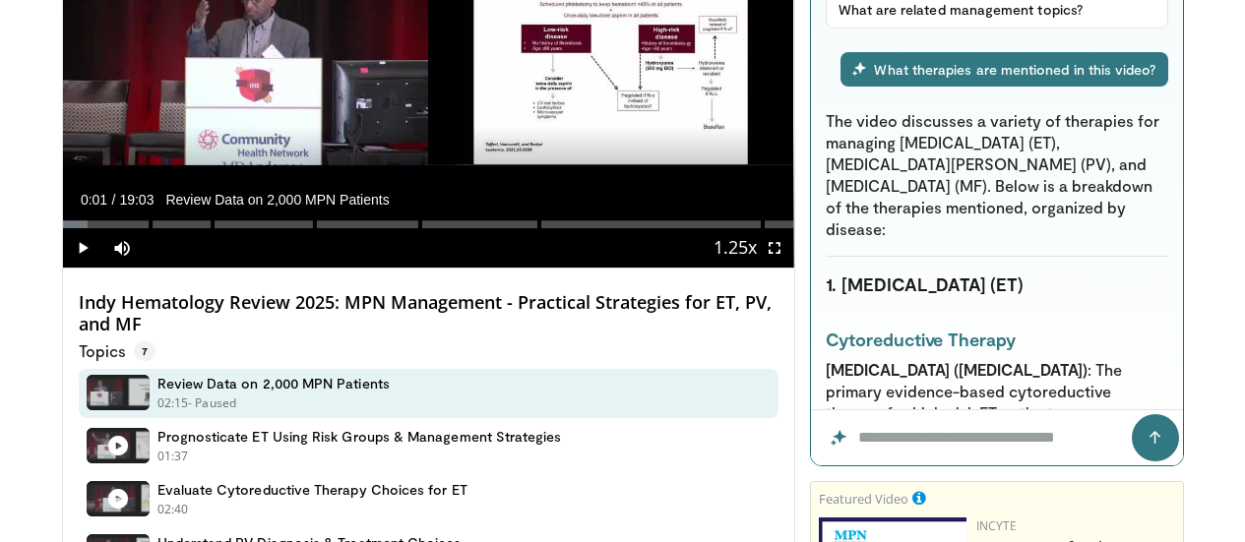
scroll to position [4826, 0]
